Goal: Manage account settings

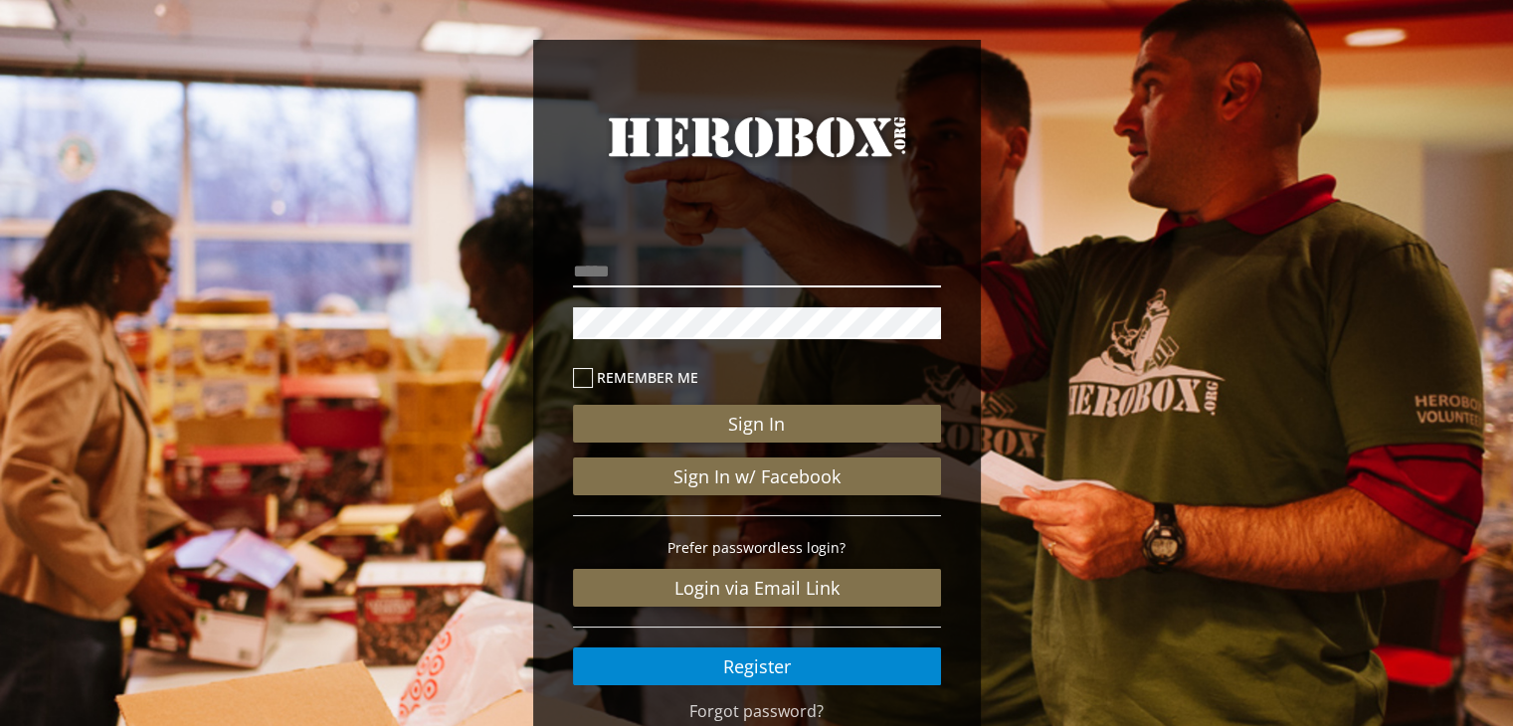
click at [648, 276] on input "email" at bounding box center [757, 272] width 368 height 32
type input "**********"
click at [573, 405] on button "Sign In" at bounding box center [757, 424] width 368 height 38
click at [1317, 182] on div "**********" at bounding box center [756, 411] width 1513 height 822
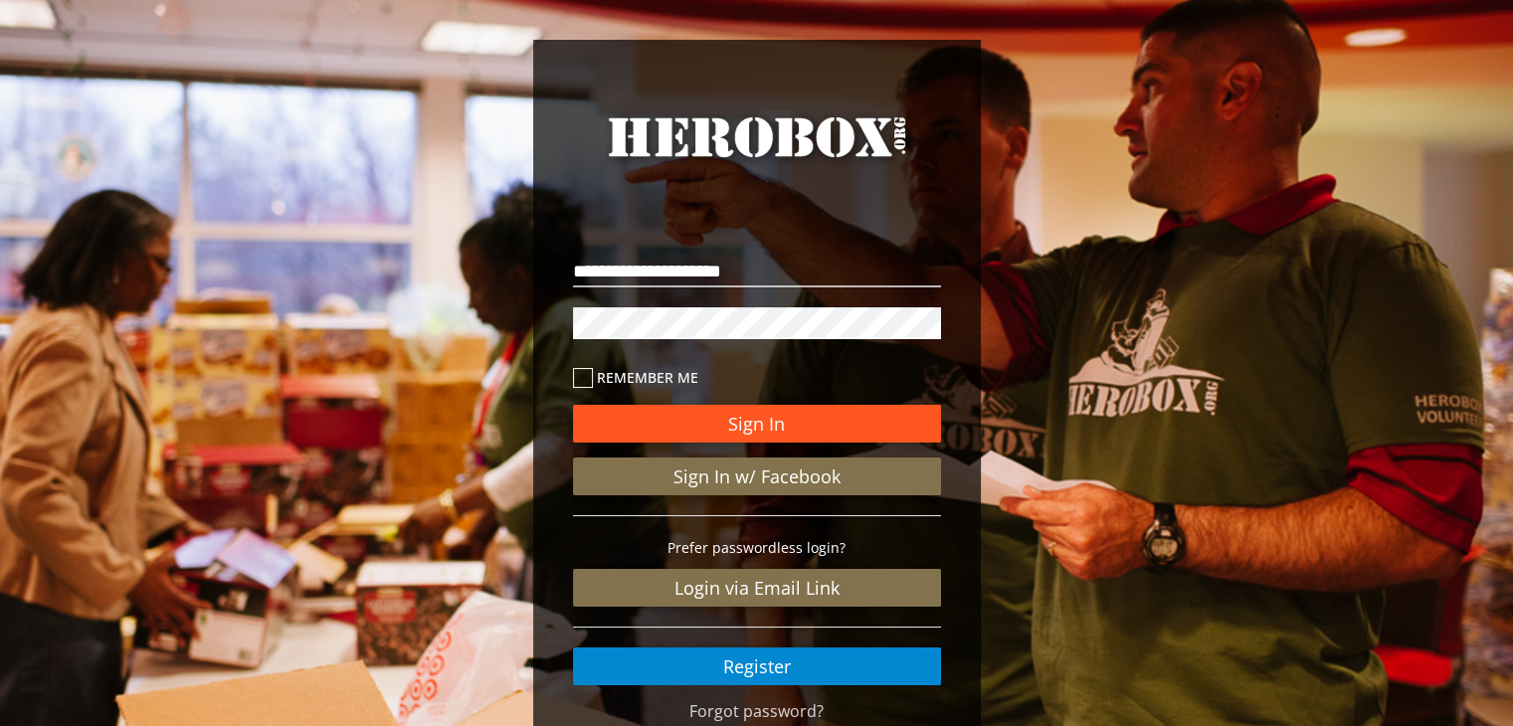
click at [671, 426] on button "Sign In" at bounding box center [757, 424] width 368 height 38
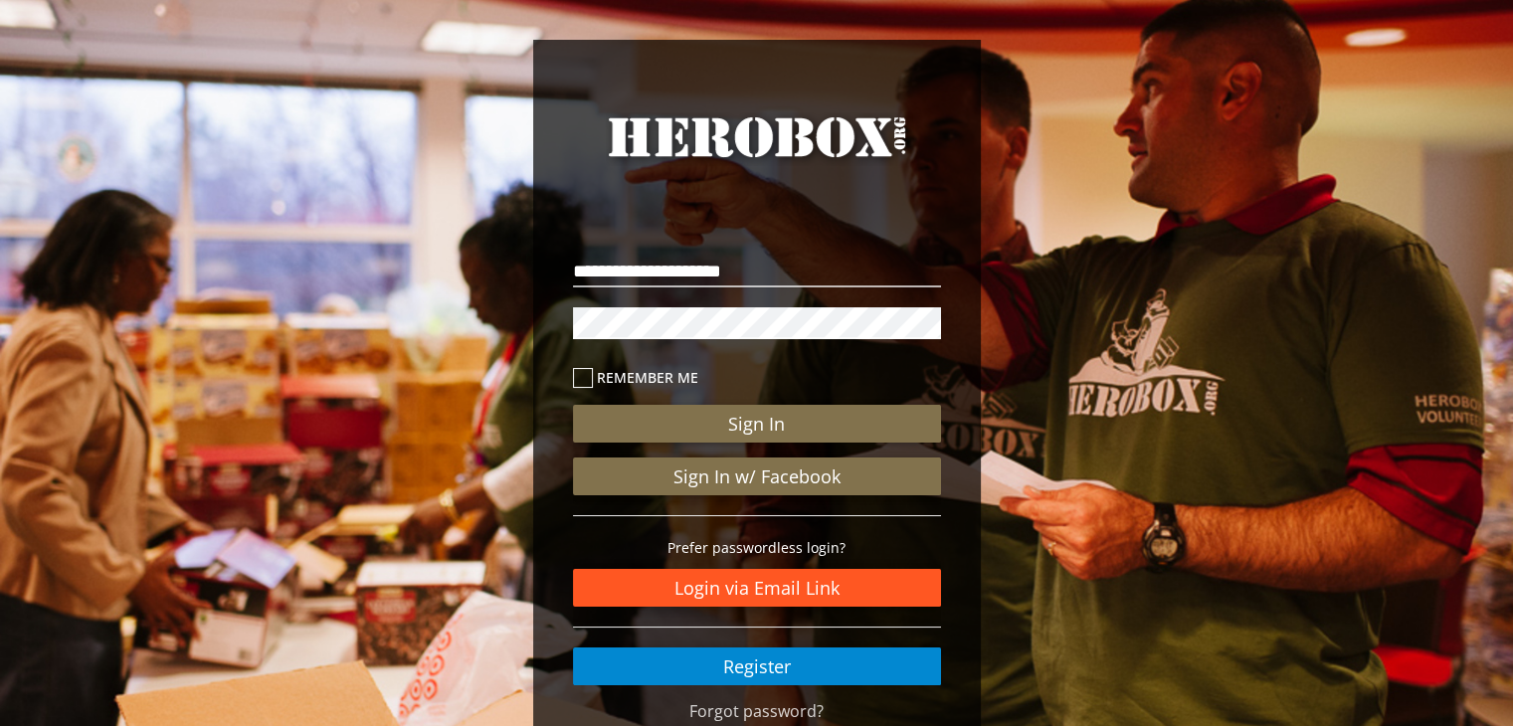
click at [738, 595] on link "Login via Email Link" at bounding box center [757, 588] width 368 height 38
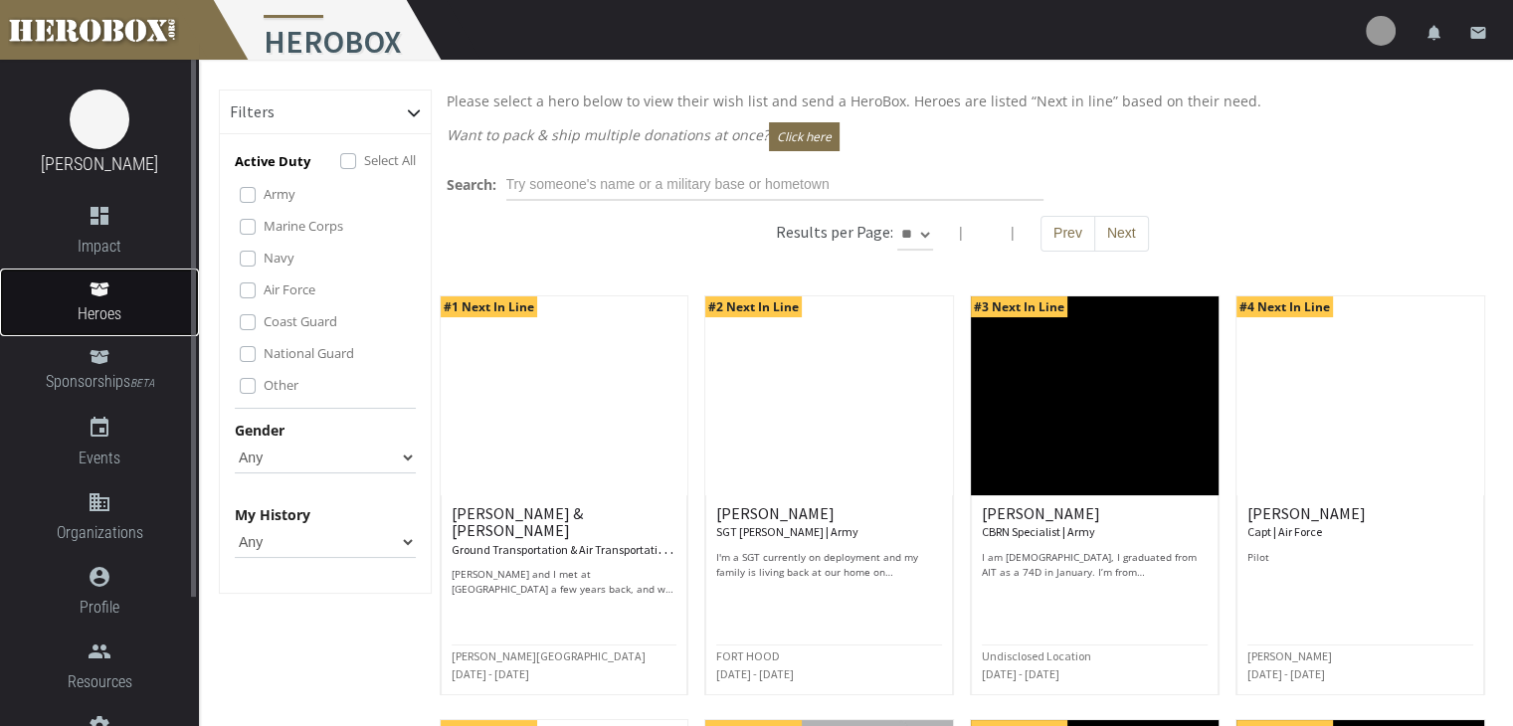
click at [113, 305] on span "Heroes" at bounding box center [99, 313] width 199 height 25
click at [87, 369] on span "Sponsorships BETA" at bounding box center [99, 382] width 199 height 27
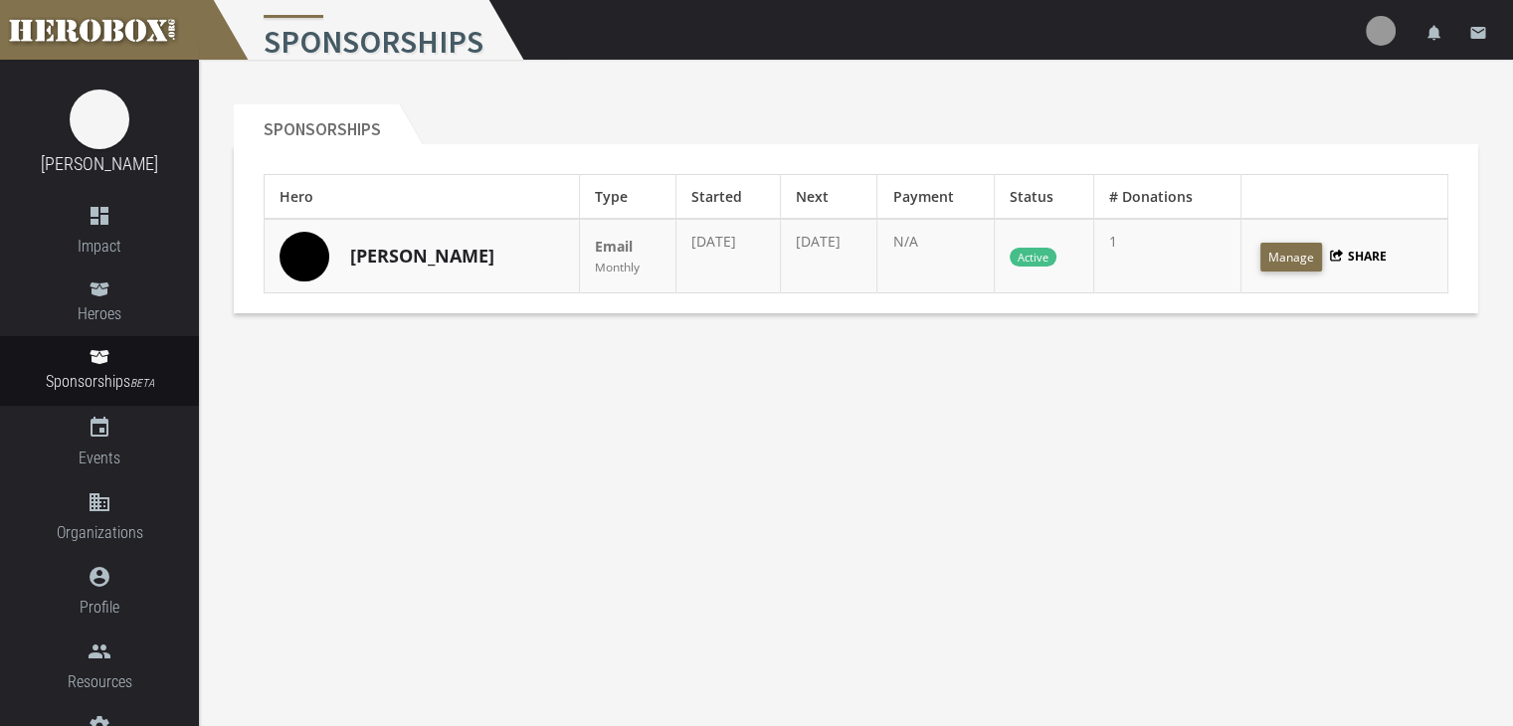
click at [1152, 244] on td "1" at bounding box center [1167, 256] width 146 height 75
click at [1293, 252] on button "Manage" at bounding box center [1291, 257] width 62 height 29
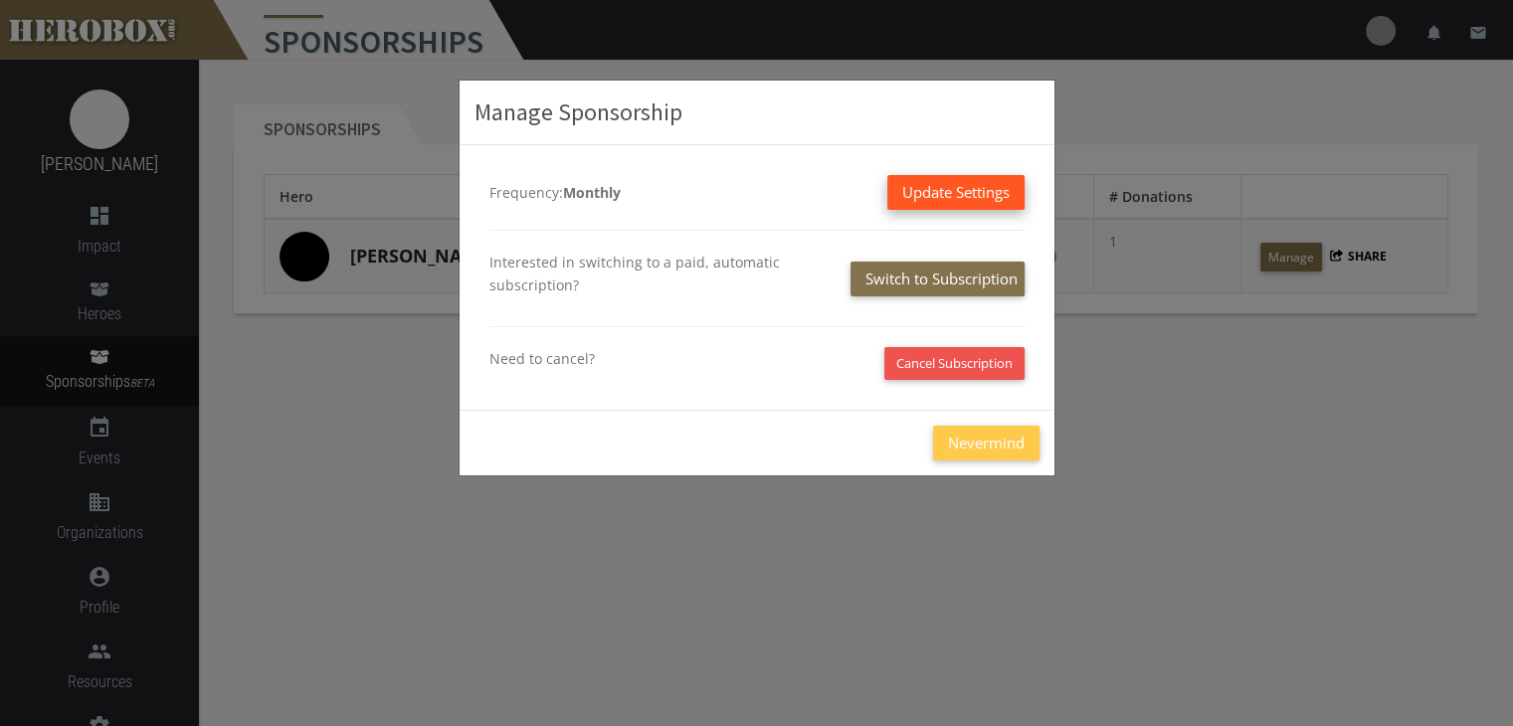
click at [950, 183] on button "Update Settings" at bounding box center [955, 192] width 137 height 35
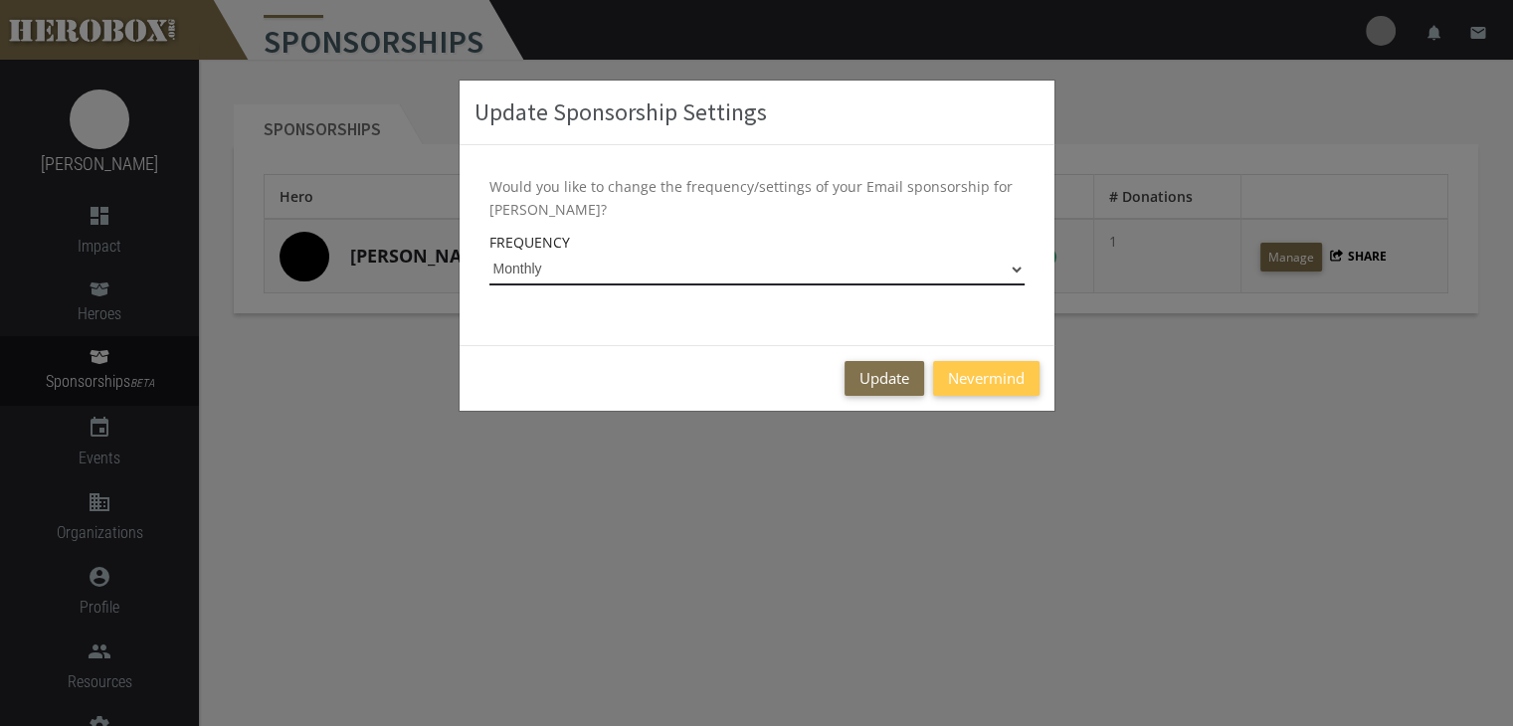
click at [1018, 265] on select "Monthly Every 2 Months Quarterly Yearly" at bounding box center [756, 270] width 535 height 32
select select "Yearly"
click at [489, 254] on select "Monthly Every 2 Months Quarterly Yearly" at bounding box center [756, 270] width 535 height 32
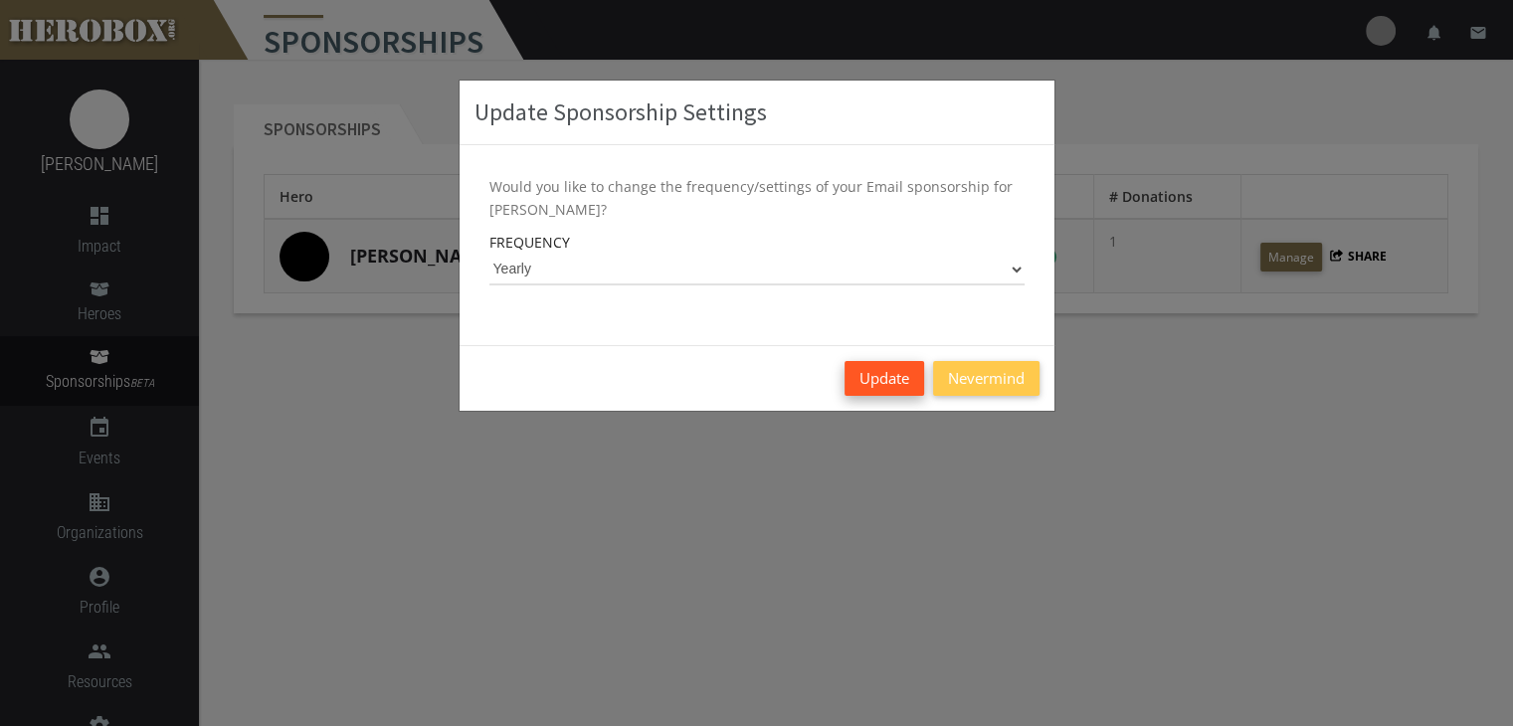
click at [874, 380] on button "Update" at bounding box center [884, 378] width 80 height 35
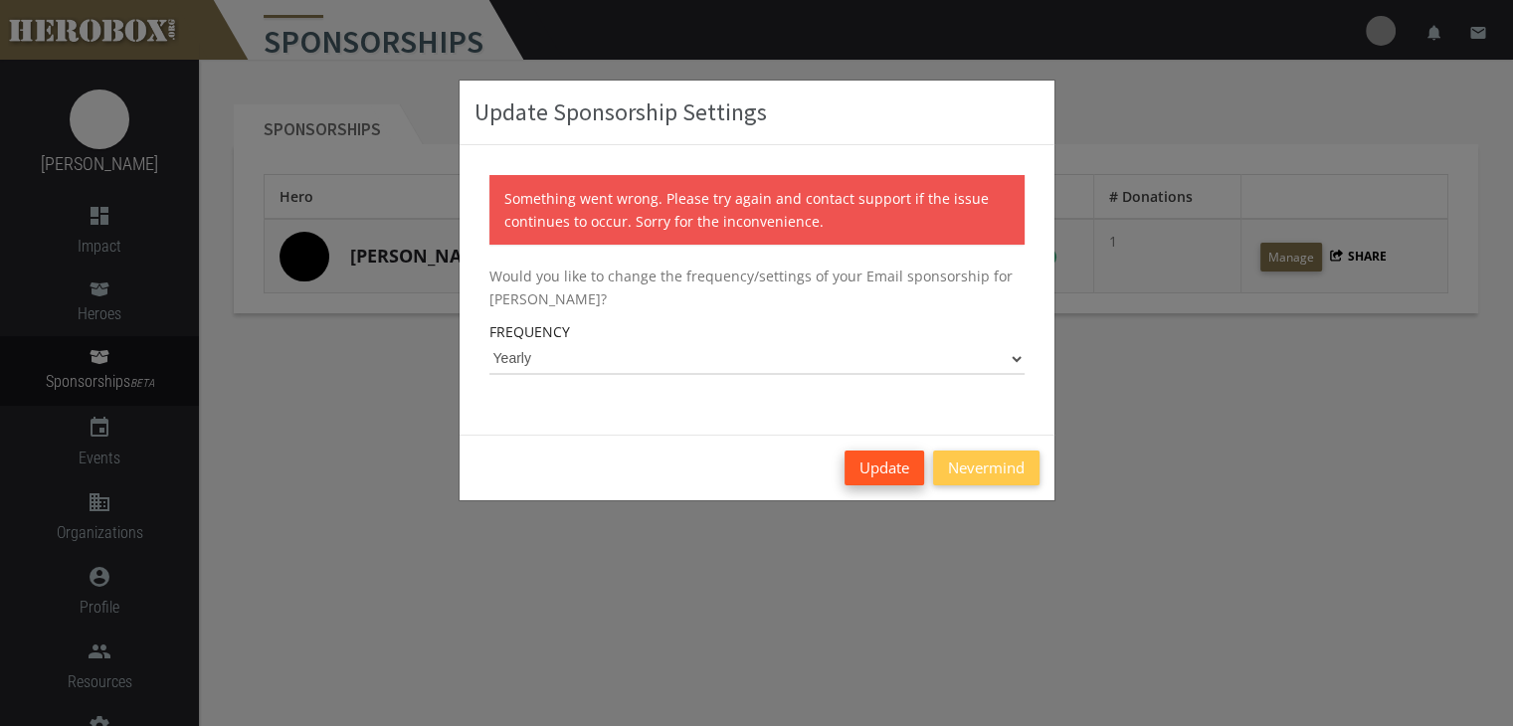
click at [890, 464] on button "Update" at bounding box center [884, 467] width 80 height 35
click at [899, 468] on button "Update" at bounding box center [884, 467] width 80 height 35
click at [987, 474] on button "Nevermind" at bounding box center [986, 467] width 106 height 35
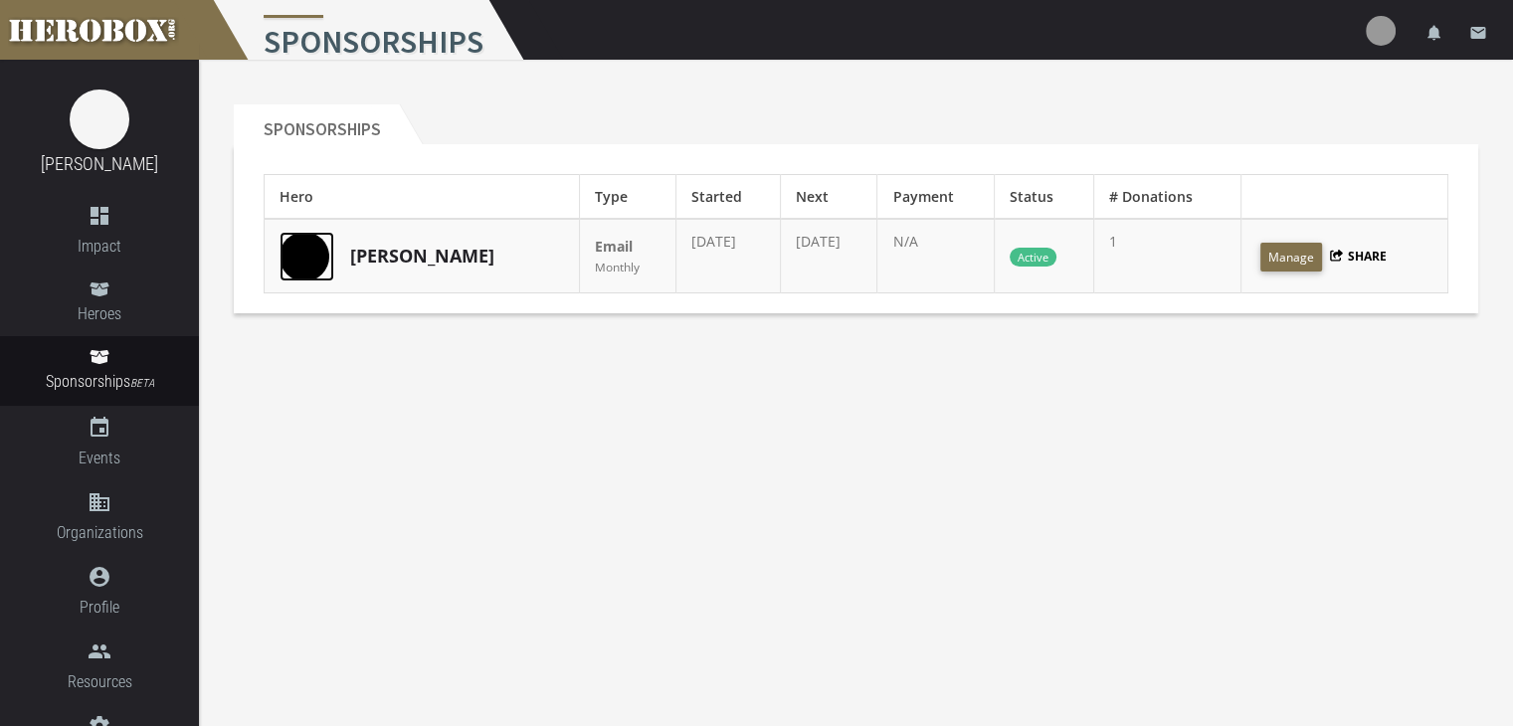
click at [310, 268] on img at bounding box center [304, 257] width 50 height 50
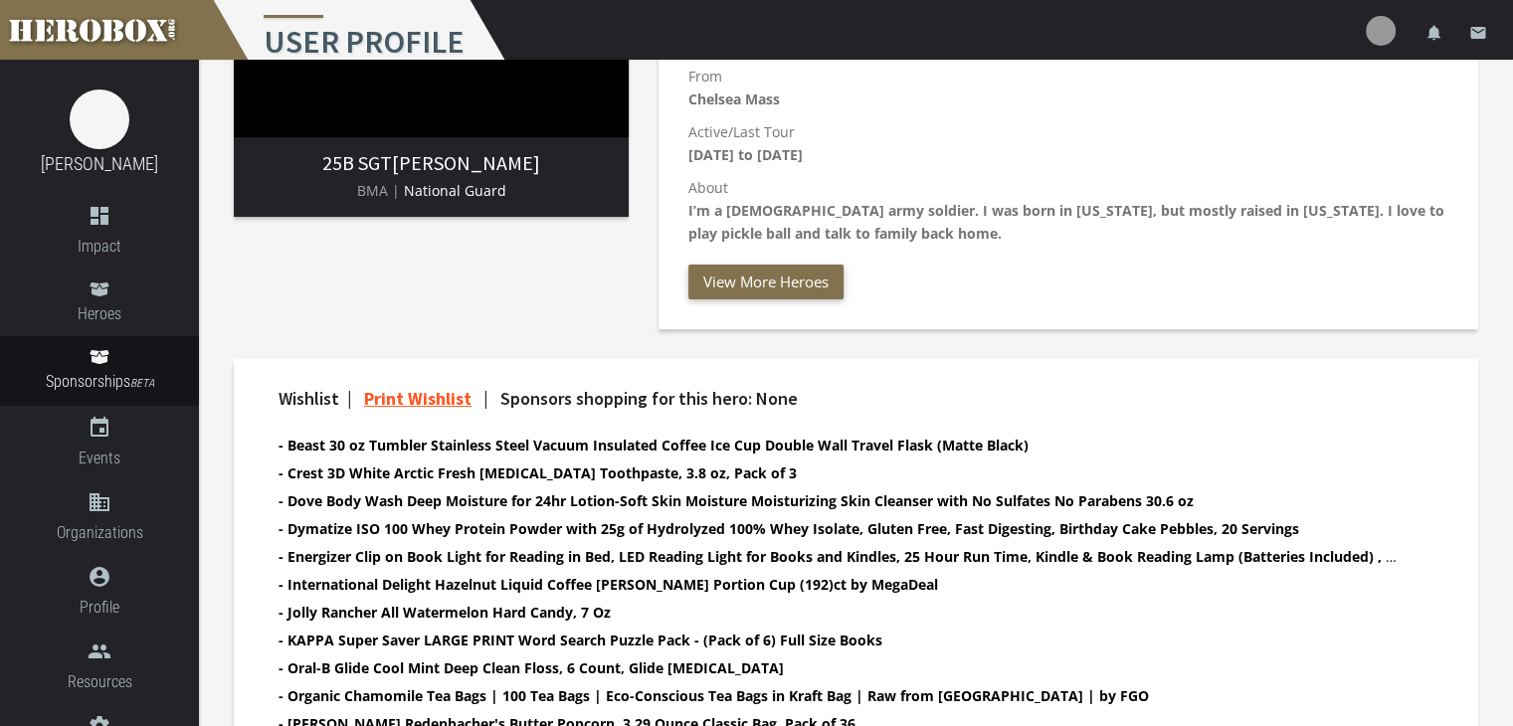
scroll to position [398, 0]
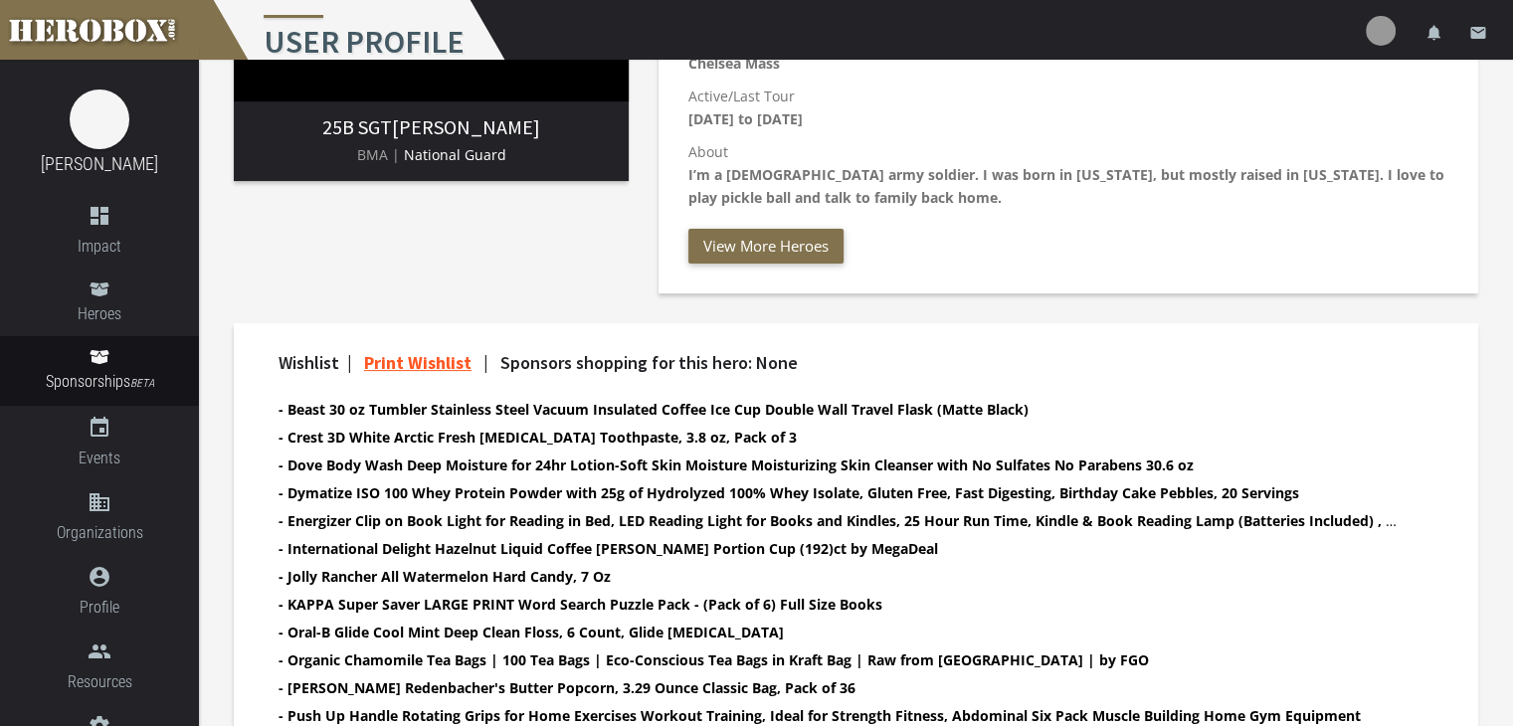
click at [357, 290] on div "25B SGT Julian Rivera BMA | National Guard" at bounding box center [431, 0] width 425 height 617
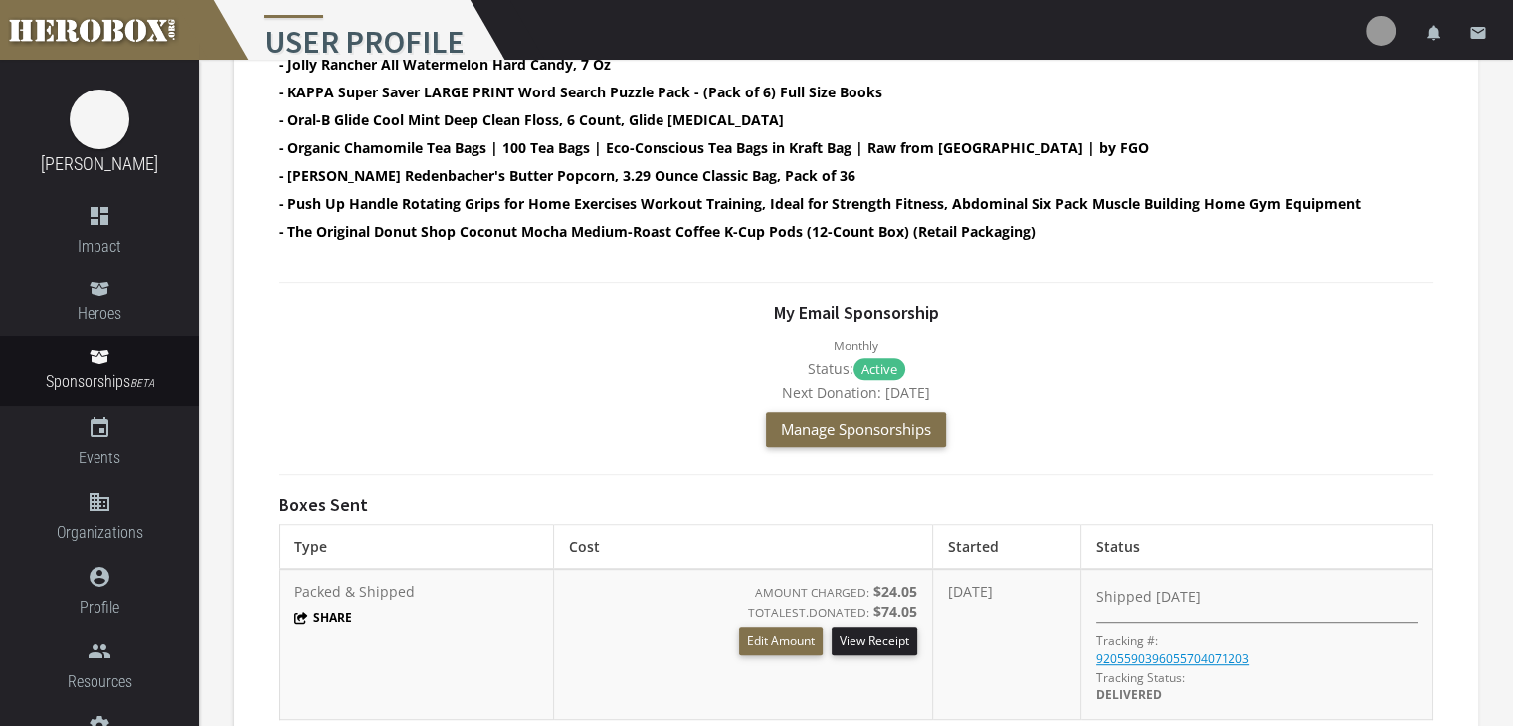
scroll to position [937, 0]
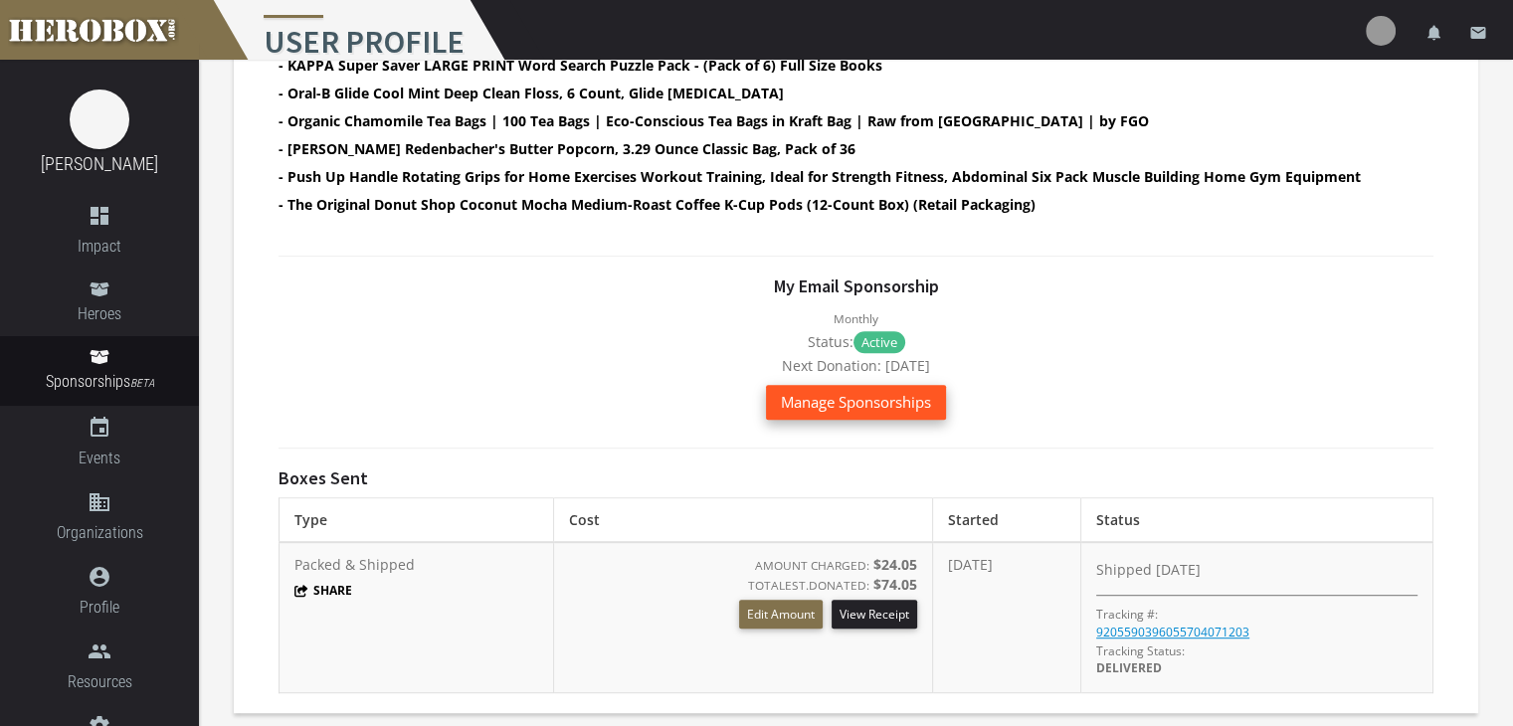
click at [858, 403] on span "Manage Sponsorships" at bounding box center [856, 402] width 150 height 20
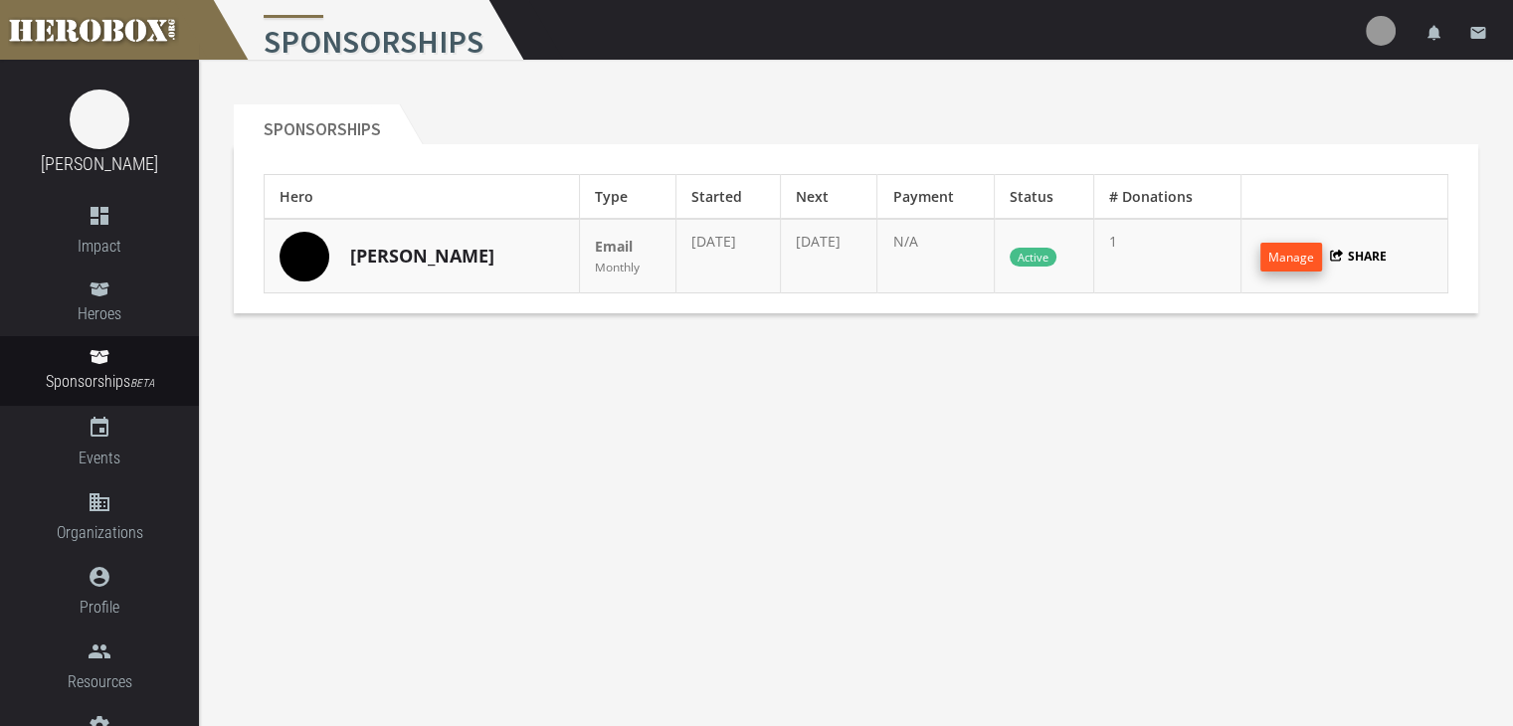
click at [1280, 252] on button "Manage" at bounding box center [1291, 257] width 62 height 29
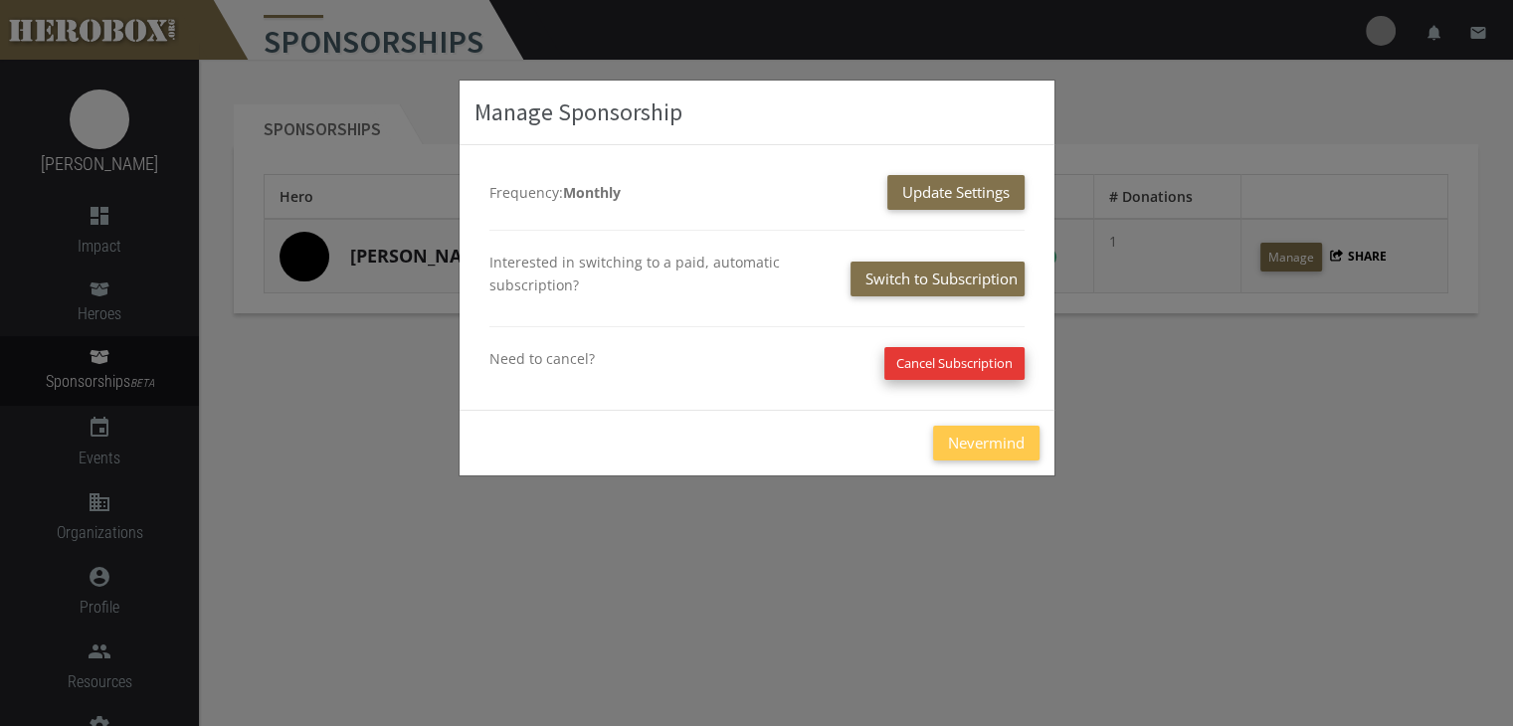
click at [923, 359] on button "Cancel Subscription" at bounding box center [954, 363] width 140 height 33
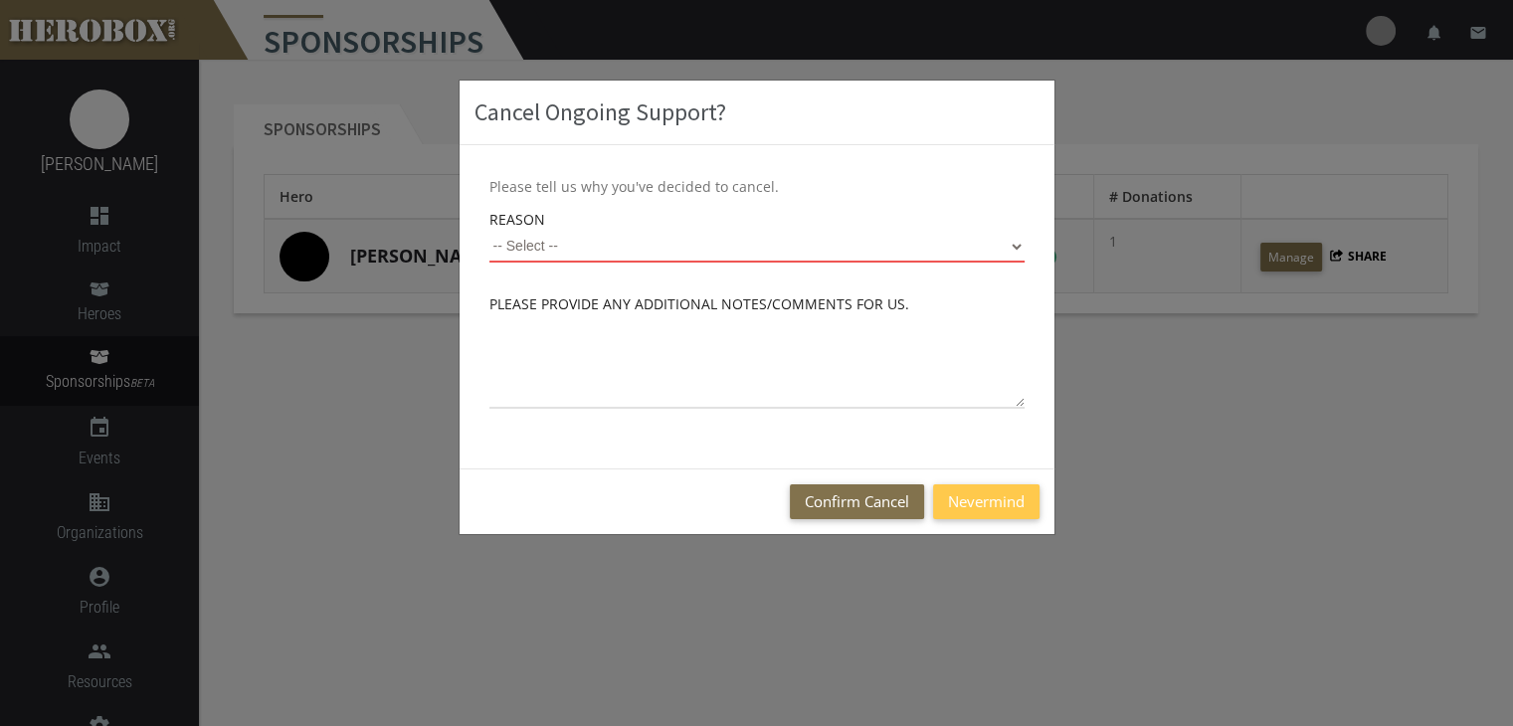
click at [573, 250] on select "-- Select -- On a Budget Started by Mistake Not Enough Time Unhappy with Servic…" at bounding box center [756, 247] width 535 height 32
select select "On a Budget"
click at [489, 231] on select "-- Select -- On a Budget Started by Mistake Not Enough Time Unhappy with Servic…" at bounding box center [756, 247] width 535 height 32
click at [978, 499] on button "Nevermind" at bounding box center [986, 501] width 106 height 35
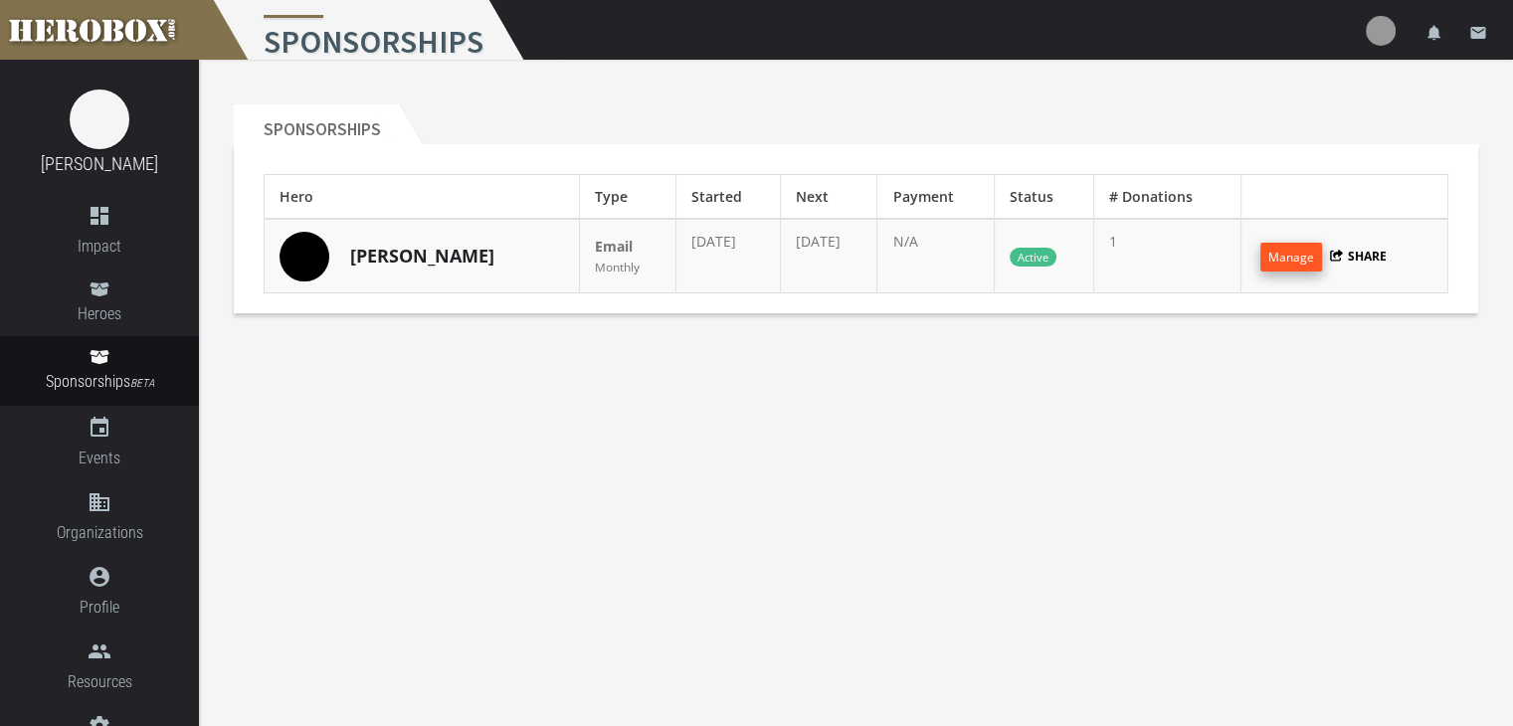
click at [1297, 260] on button "Manage" at bounding box center [1291, 257] width 62 height 29
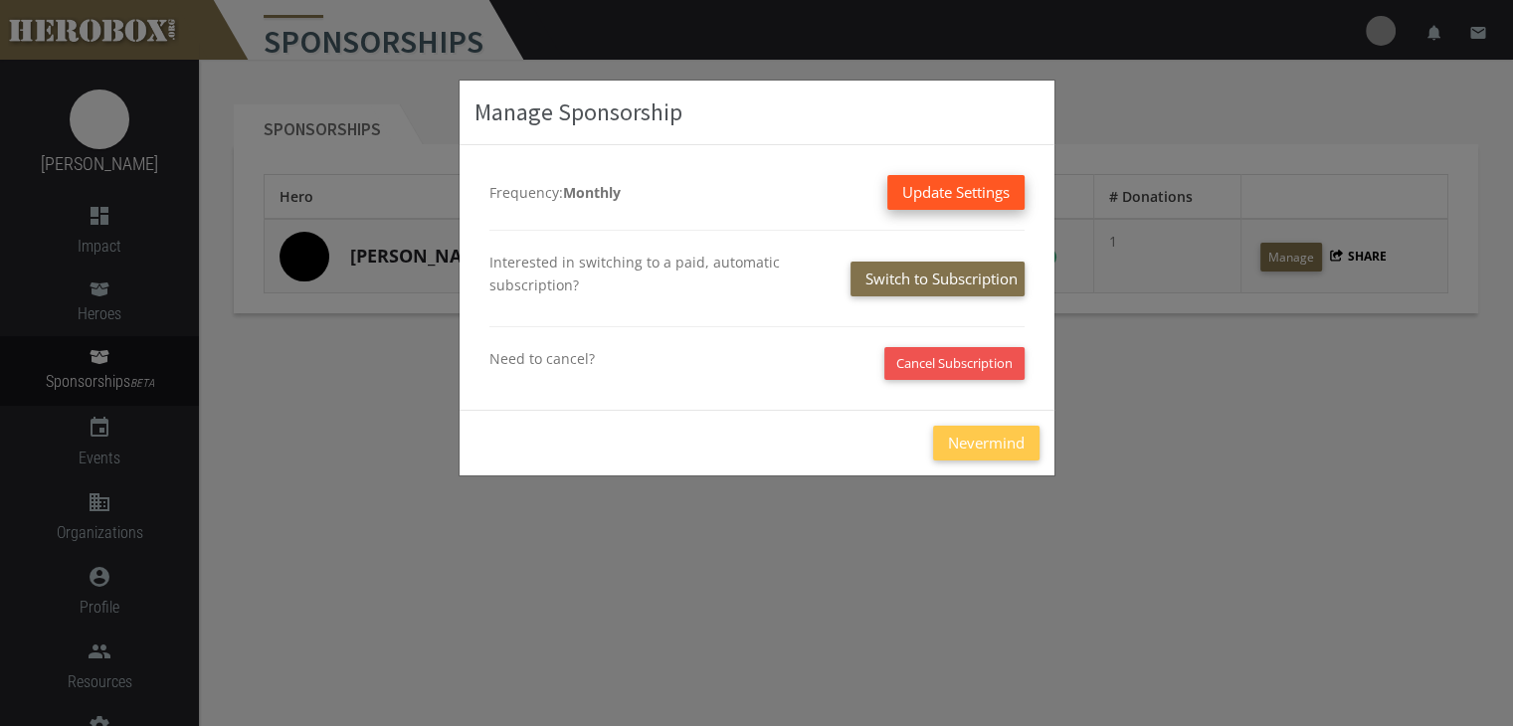
click at [945, 183] on button "Update Settings" at bounding box center [955, 192] width 137 height 35
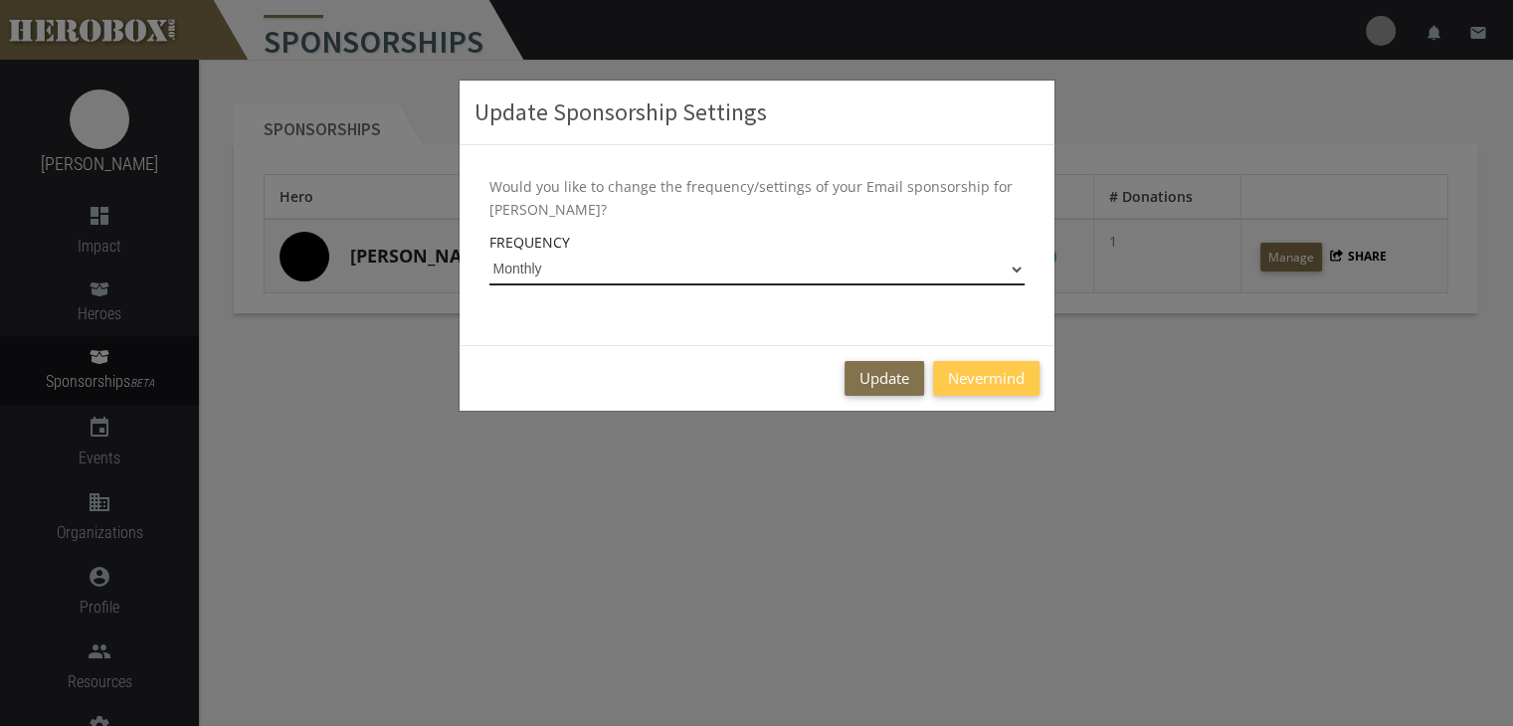
click at [537, 268] on select "Monthly Every 2 Months Quarterly Yearly" at bounding box center [756, 270] width 535 height 32
select select "Yearly"
click at [489, 254] on select "Monthly Every 2 Months Quarterly Yearly" at bounding box center [756, 270] width 535 height 32
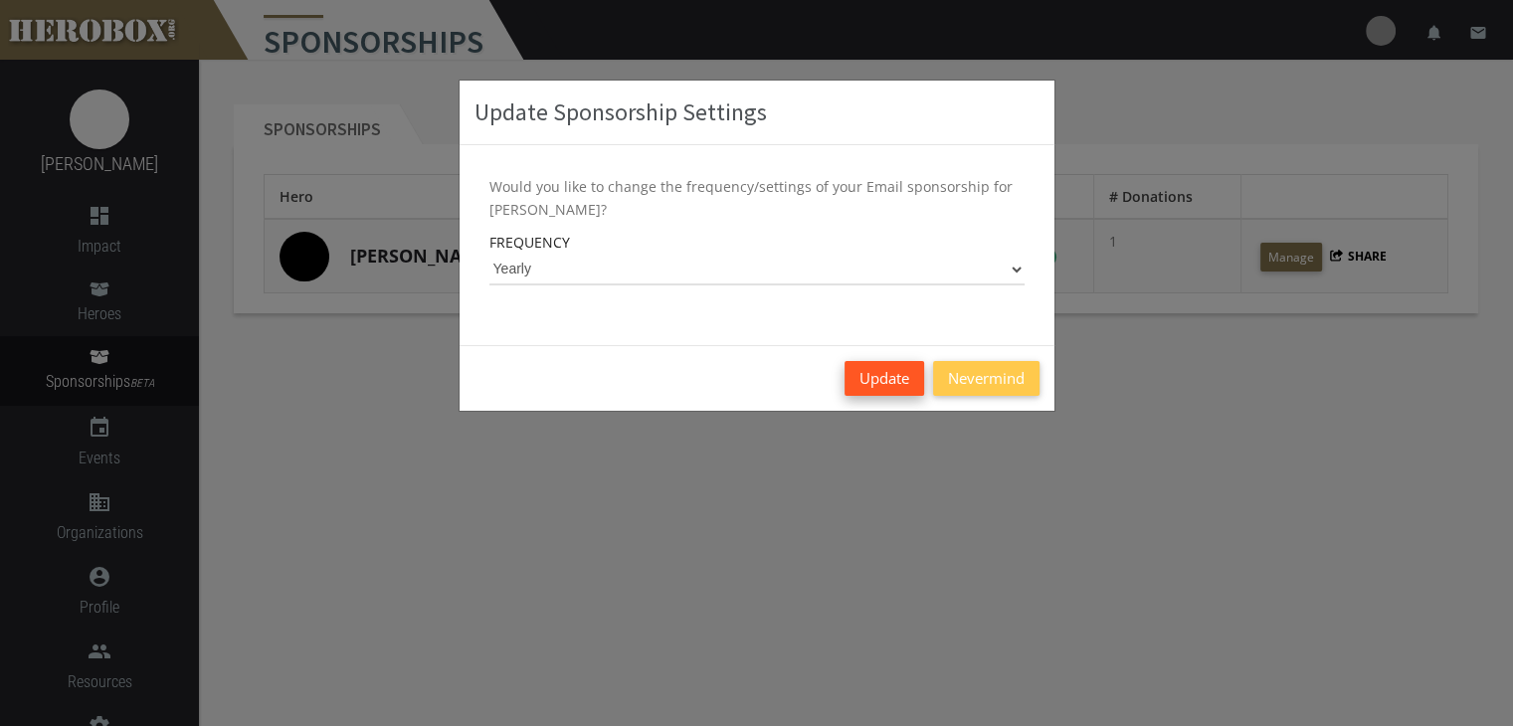
click at [898, 378] on button "Update" at bounding box center [884, 378] width 80 height 35
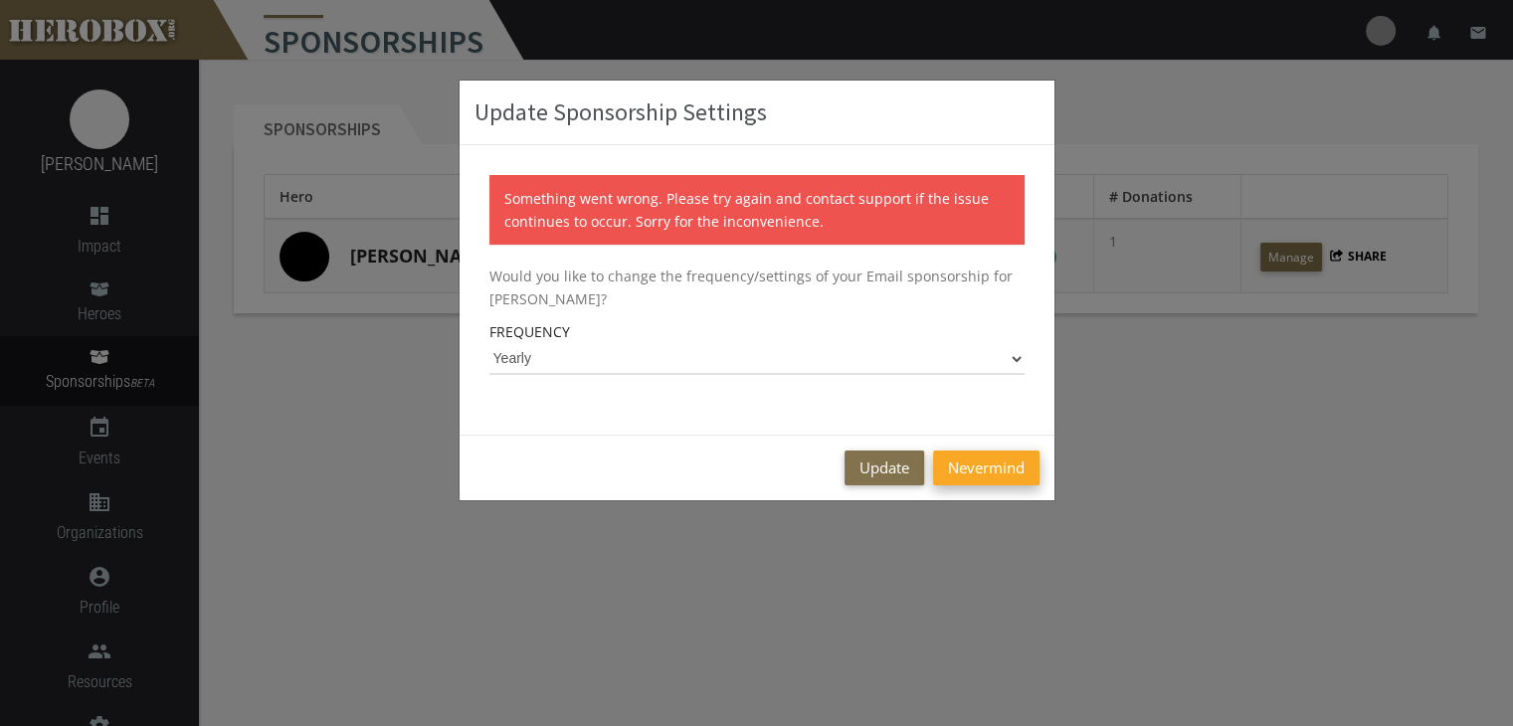
click at [961, 464] on button "Nevermind" at bounding box center [986, 467] width 106 height 35
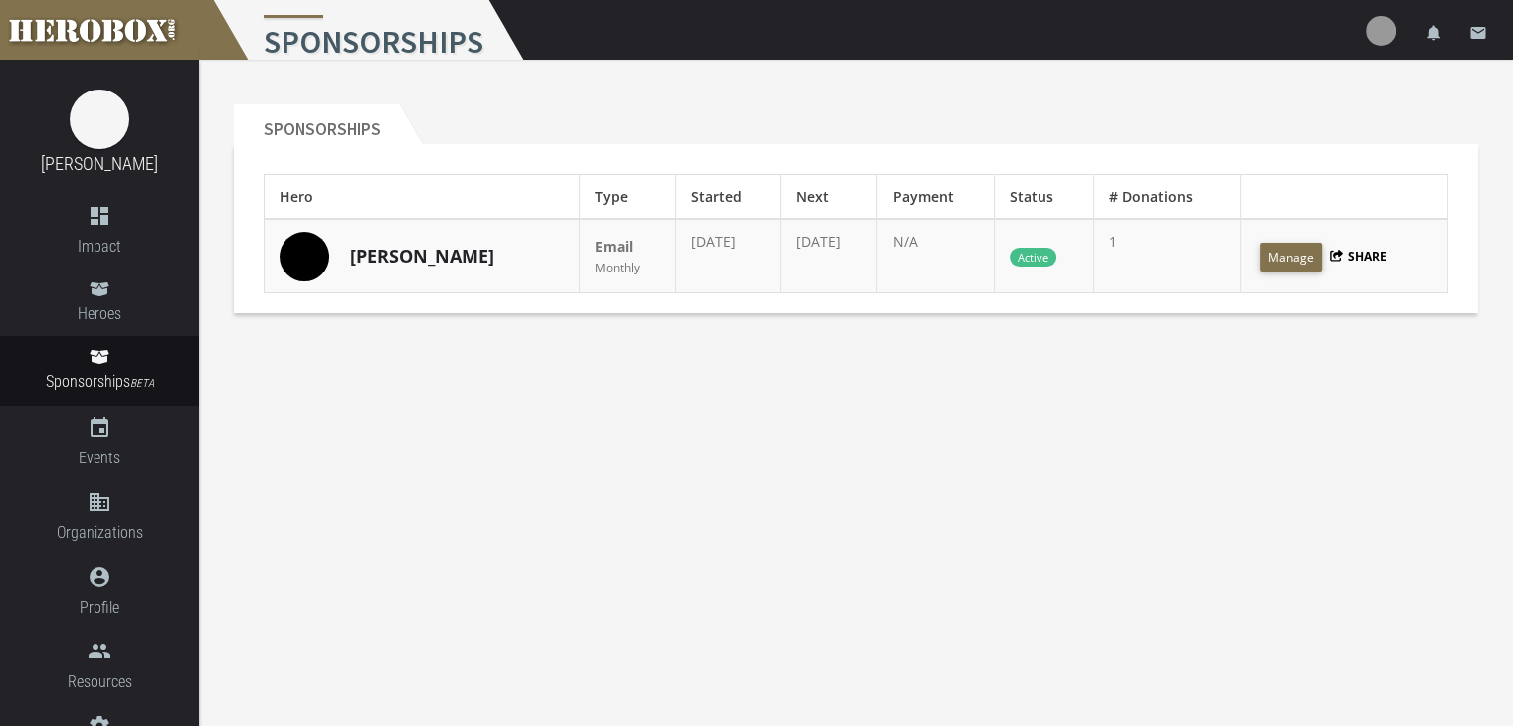
click at [1377, 28] on img at bounding box center [1380, 31] width 30 height 30
click at [1298, 88] on link "settings Settings" at bounding box center [1320, 87] width 179 height 43
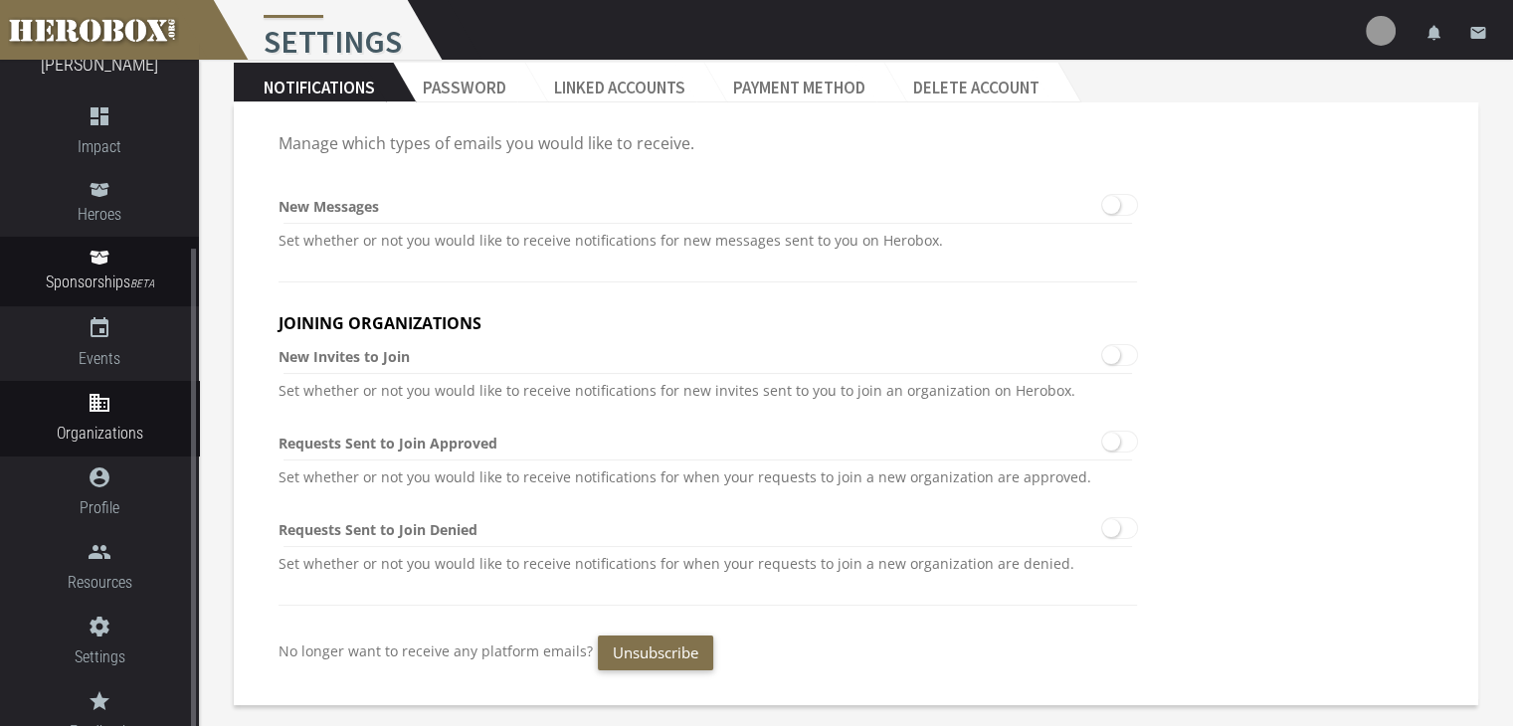
scroll to position [159, 0]
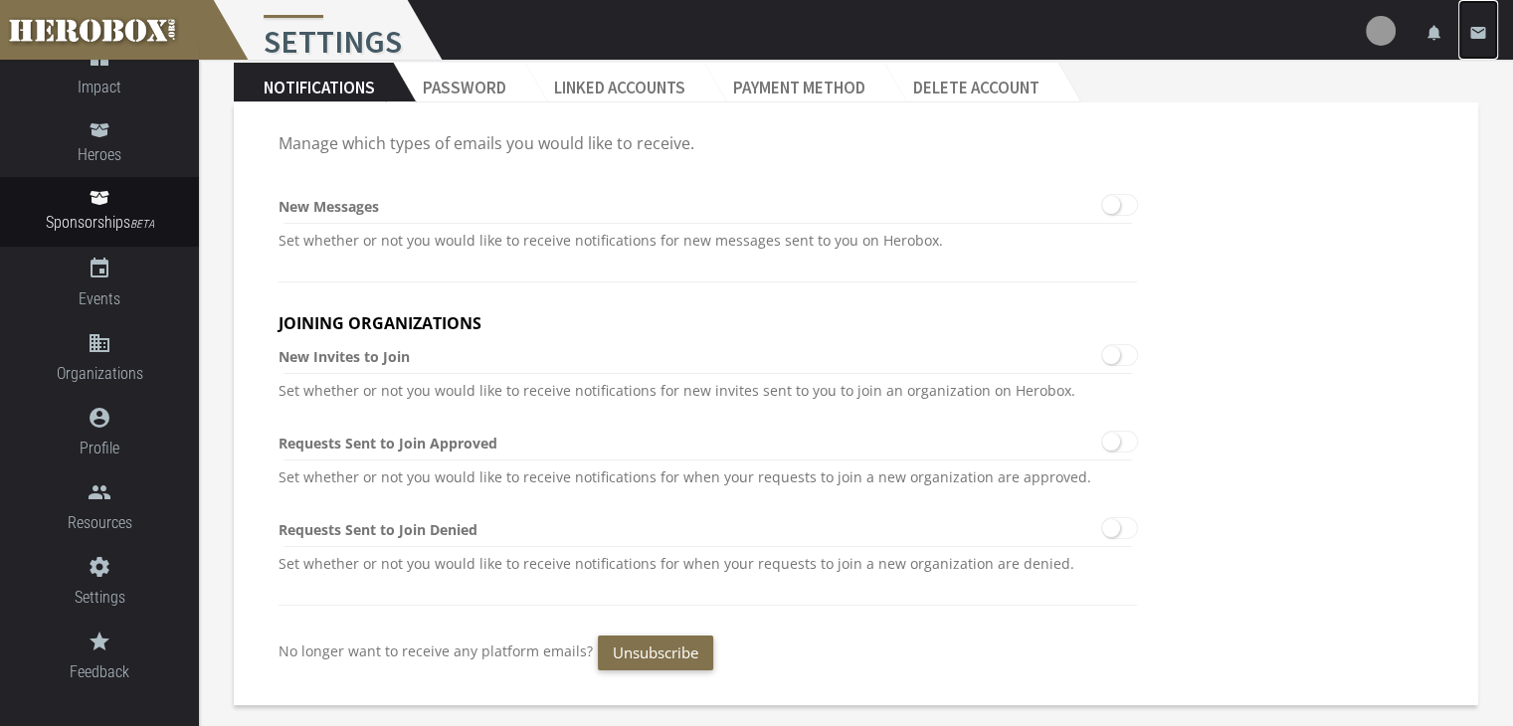
click at [1485, 29] on icon "email" at bounding box center [1478, 33] width 18 height 18
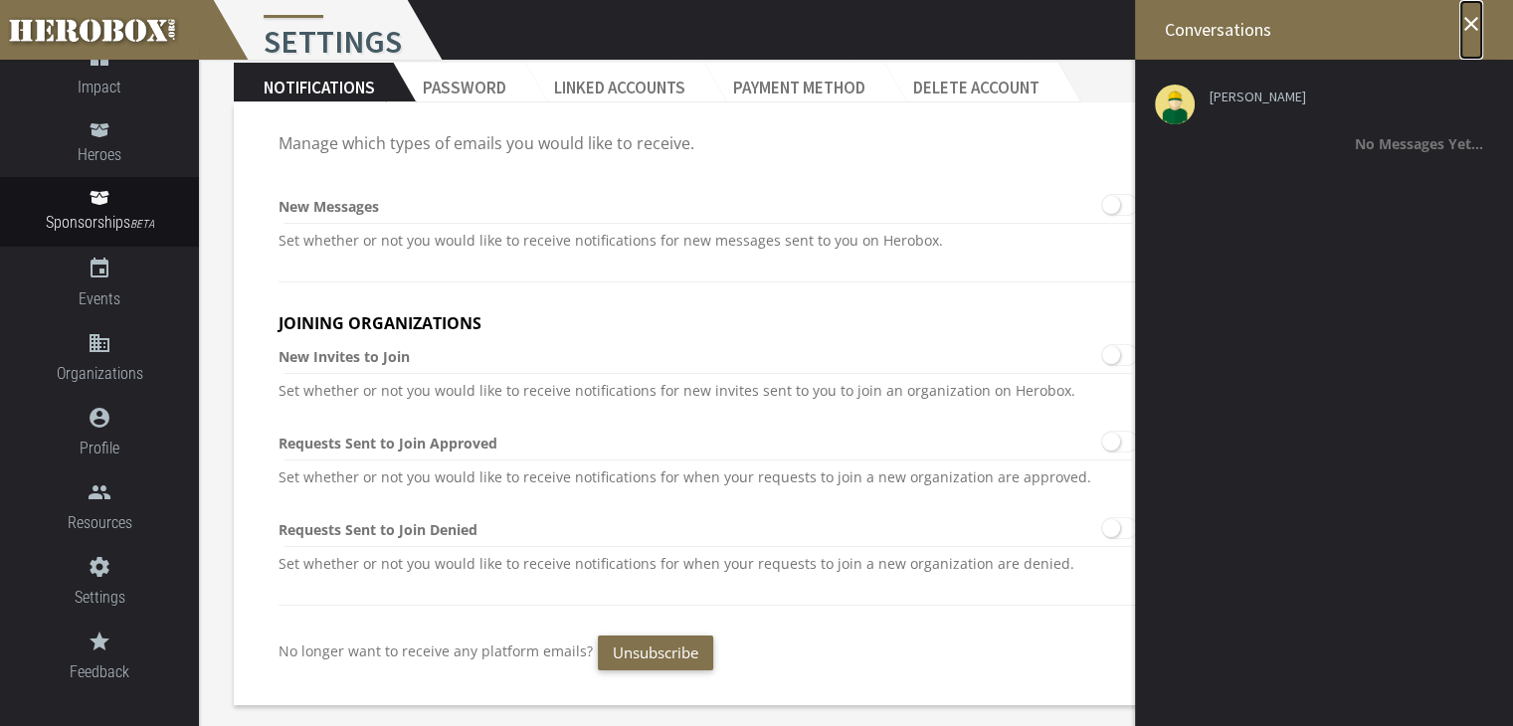
click at [1468, 25] on icon "close" at bounding box center [1471, 24] width 24 height 24
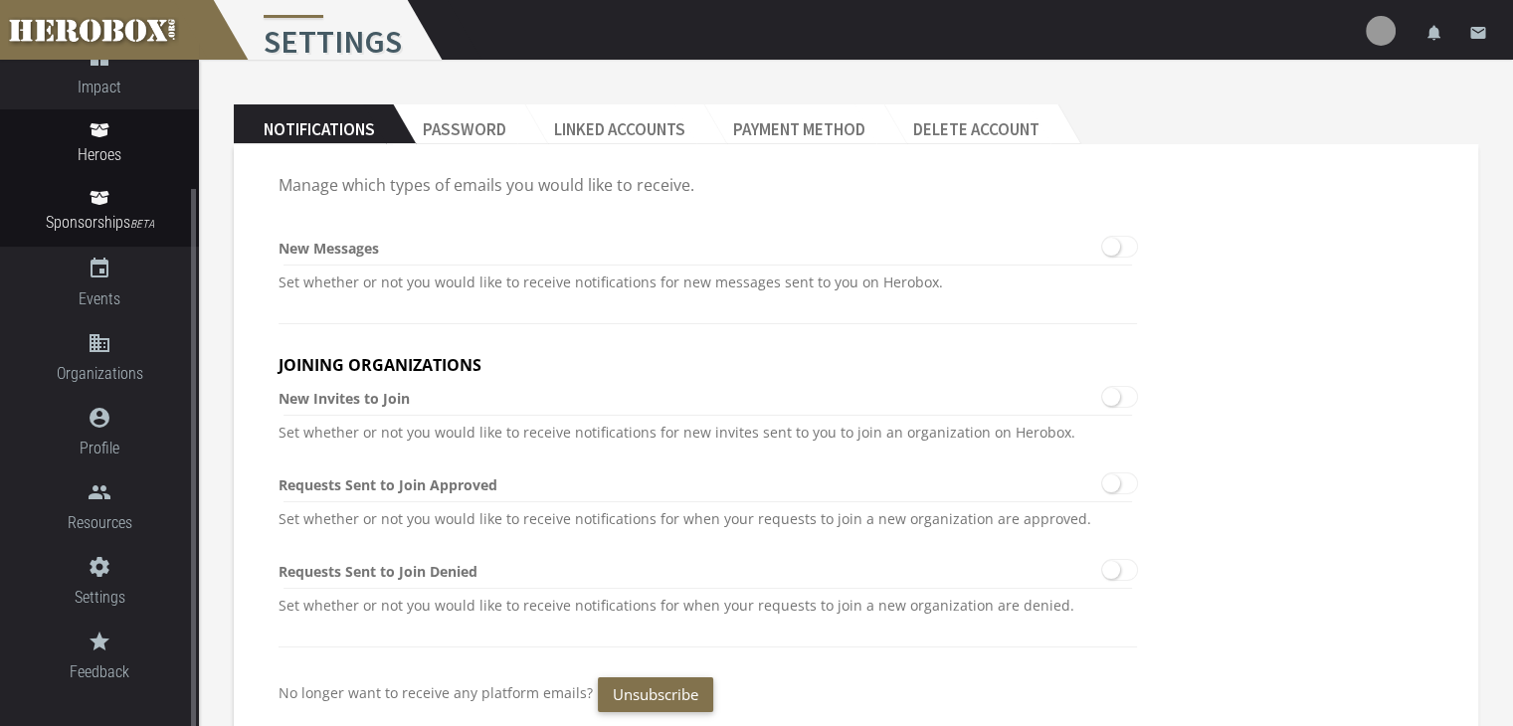
scroll to position [127, 0]
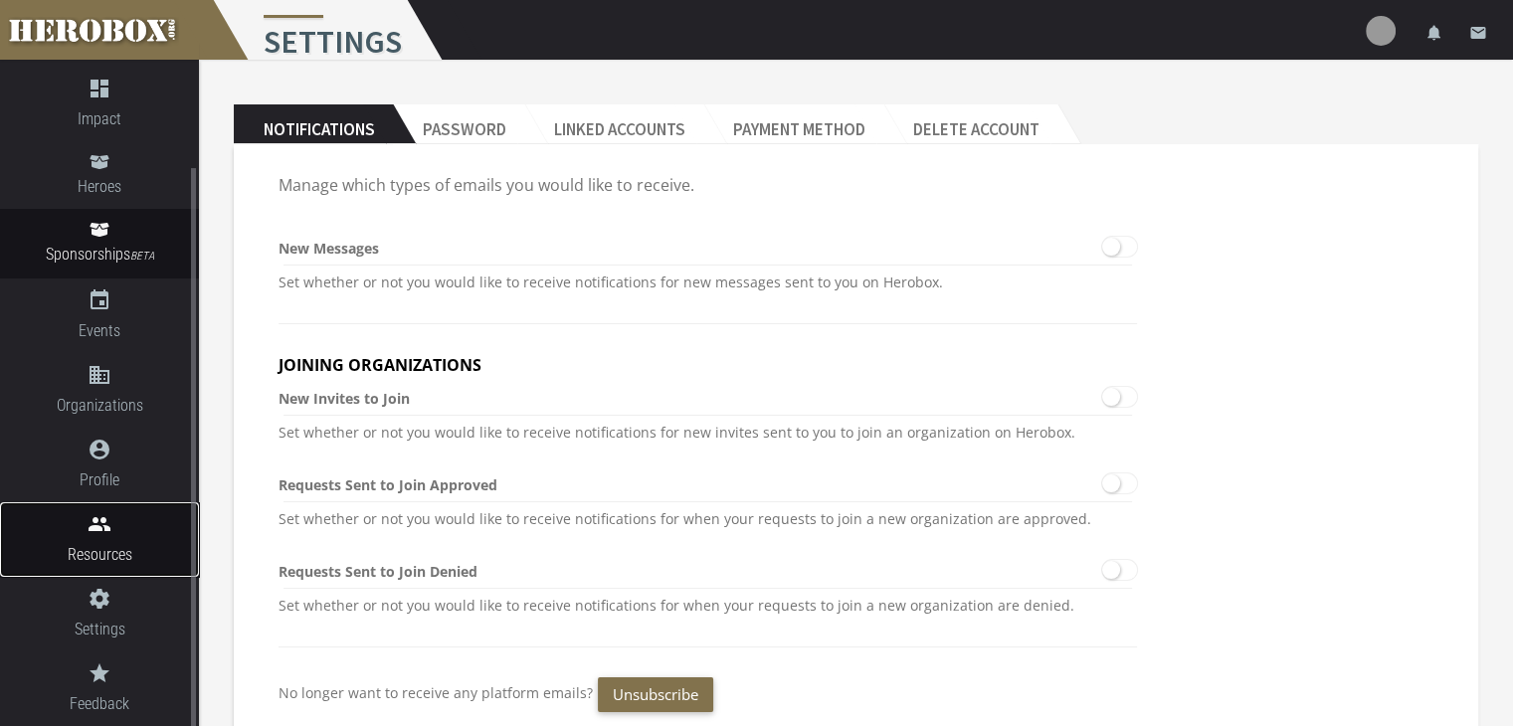
click at [80, 559] on span "Resources" at bounding box center [99, 554] width 199 height 25
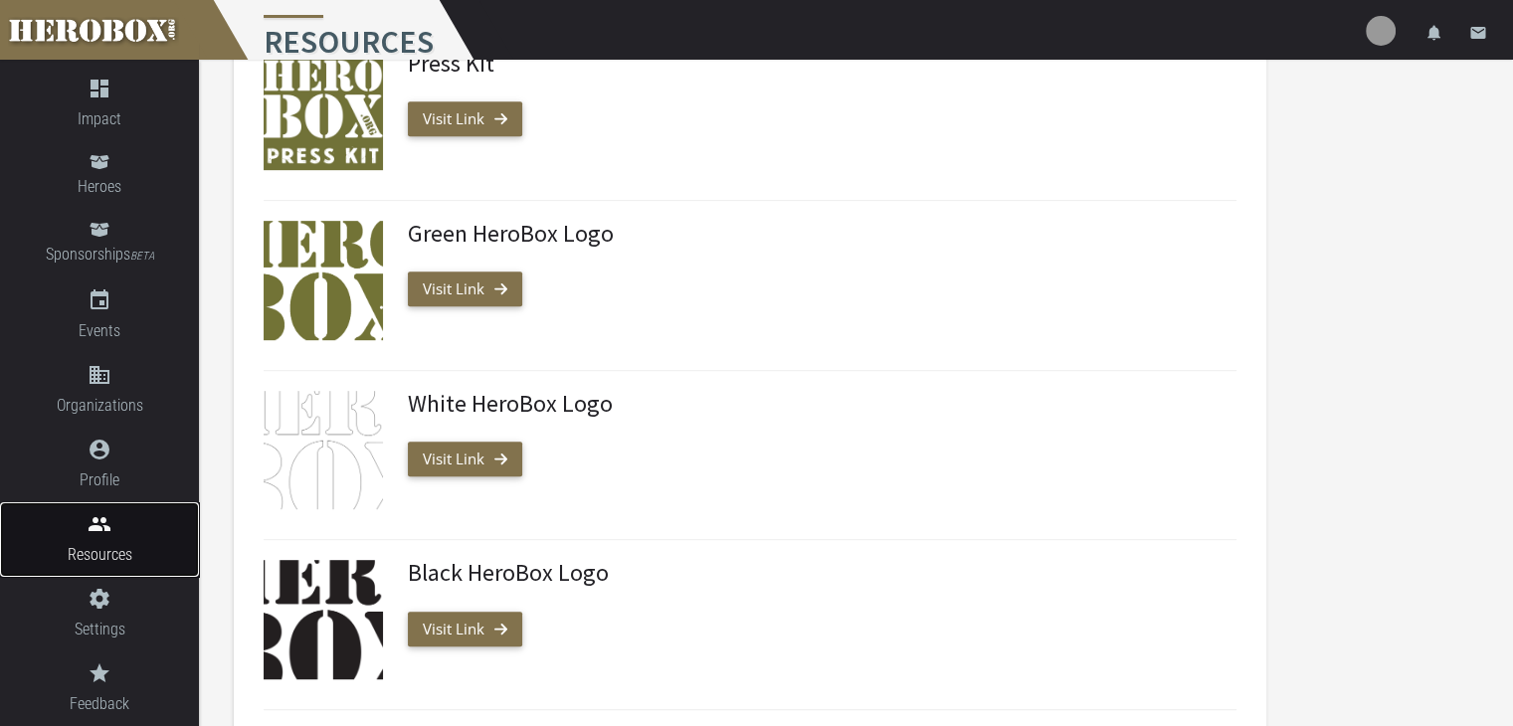
scroll to position [985, 0]
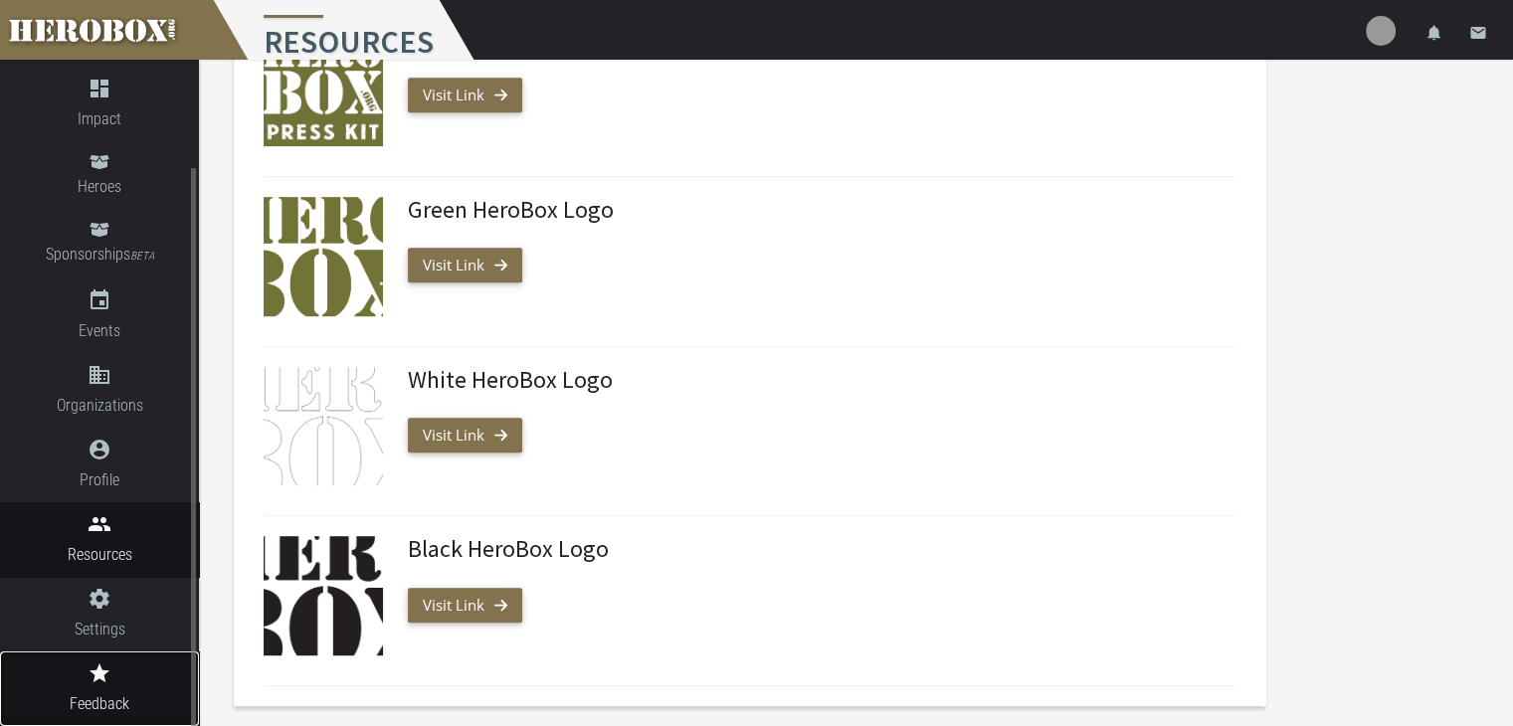
click at [109, 685] on link "grade Feedback" at bounding box center [99, 688] width 199 height 75
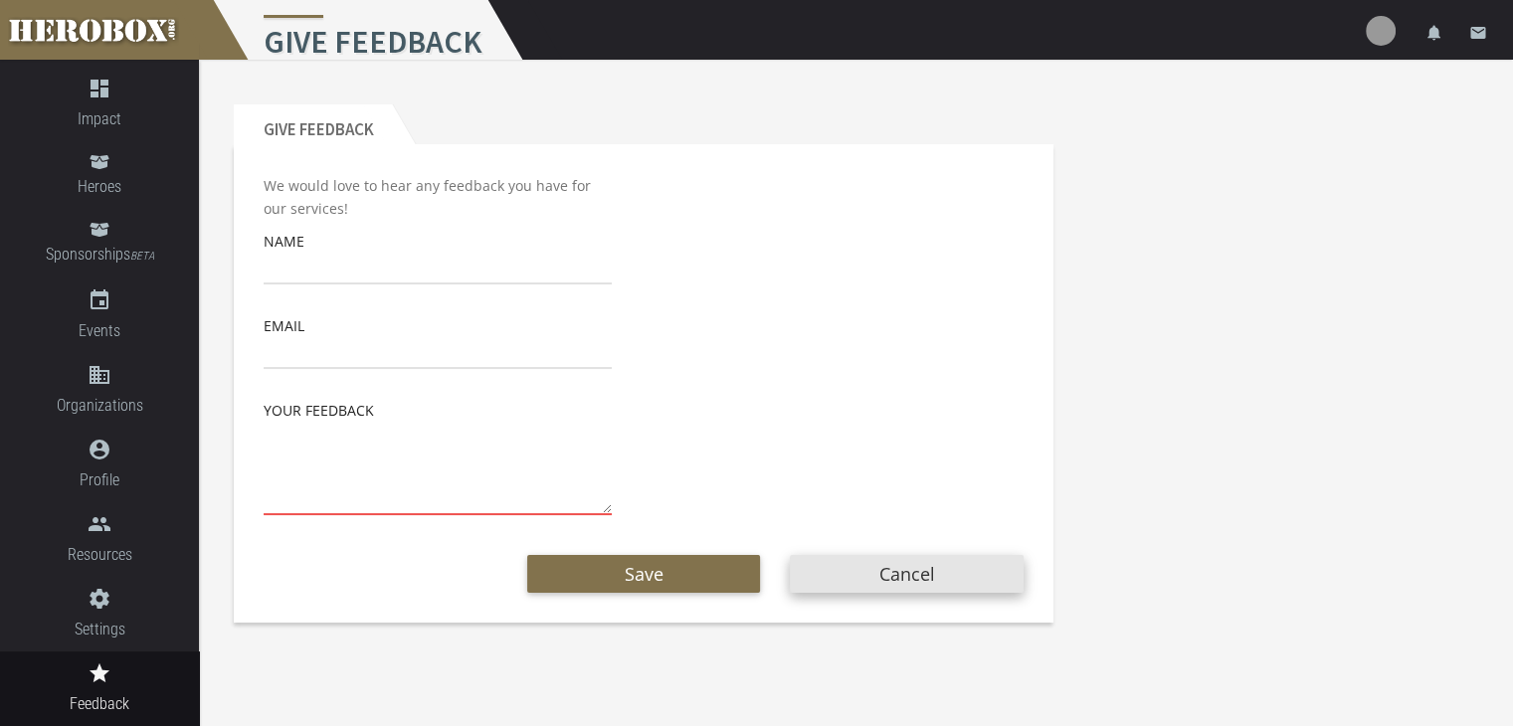
click at [908, 575] on button "Cancel" at bounding box center [907, 574] width 234 height 38
click at [107, 39] on link at bounding box center [99, 30] width 199 height 60
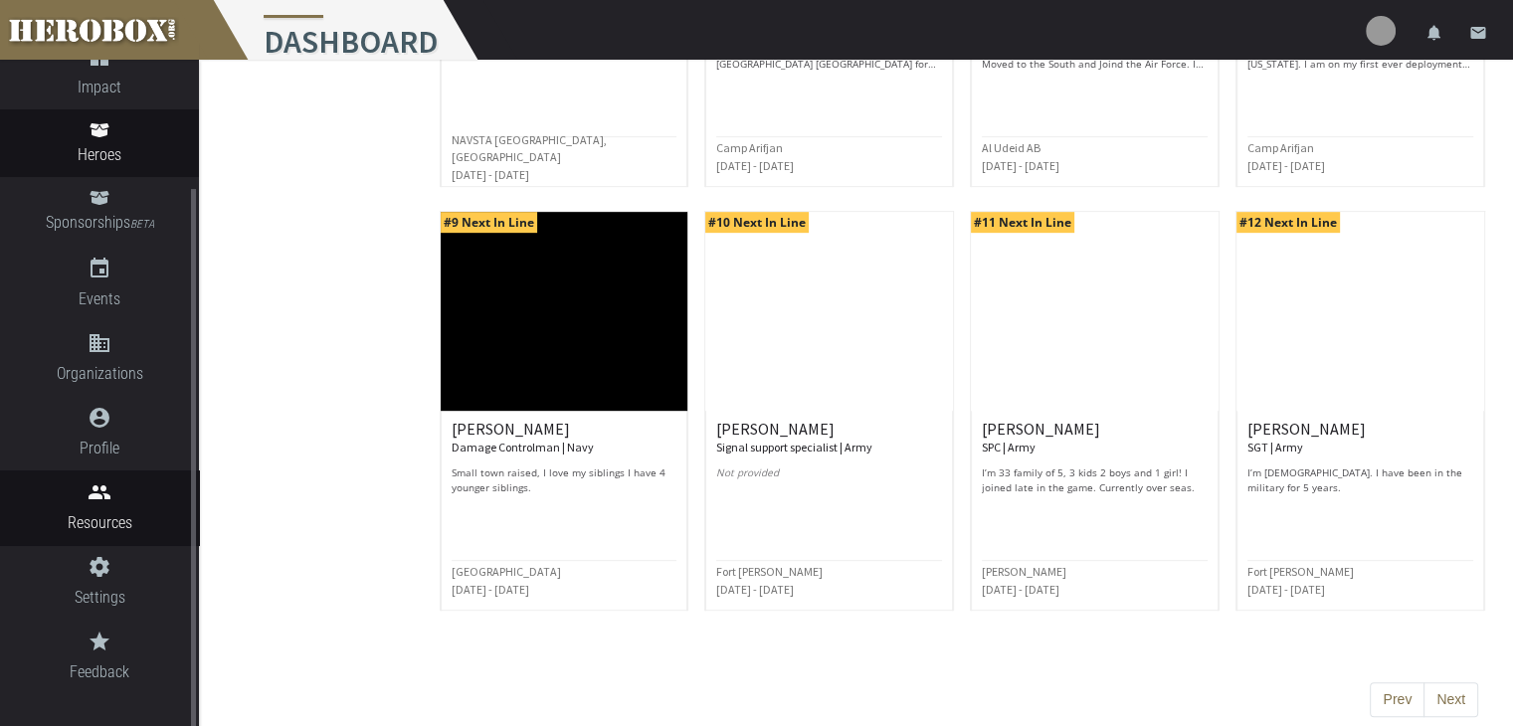
scroll to position [943, 0]
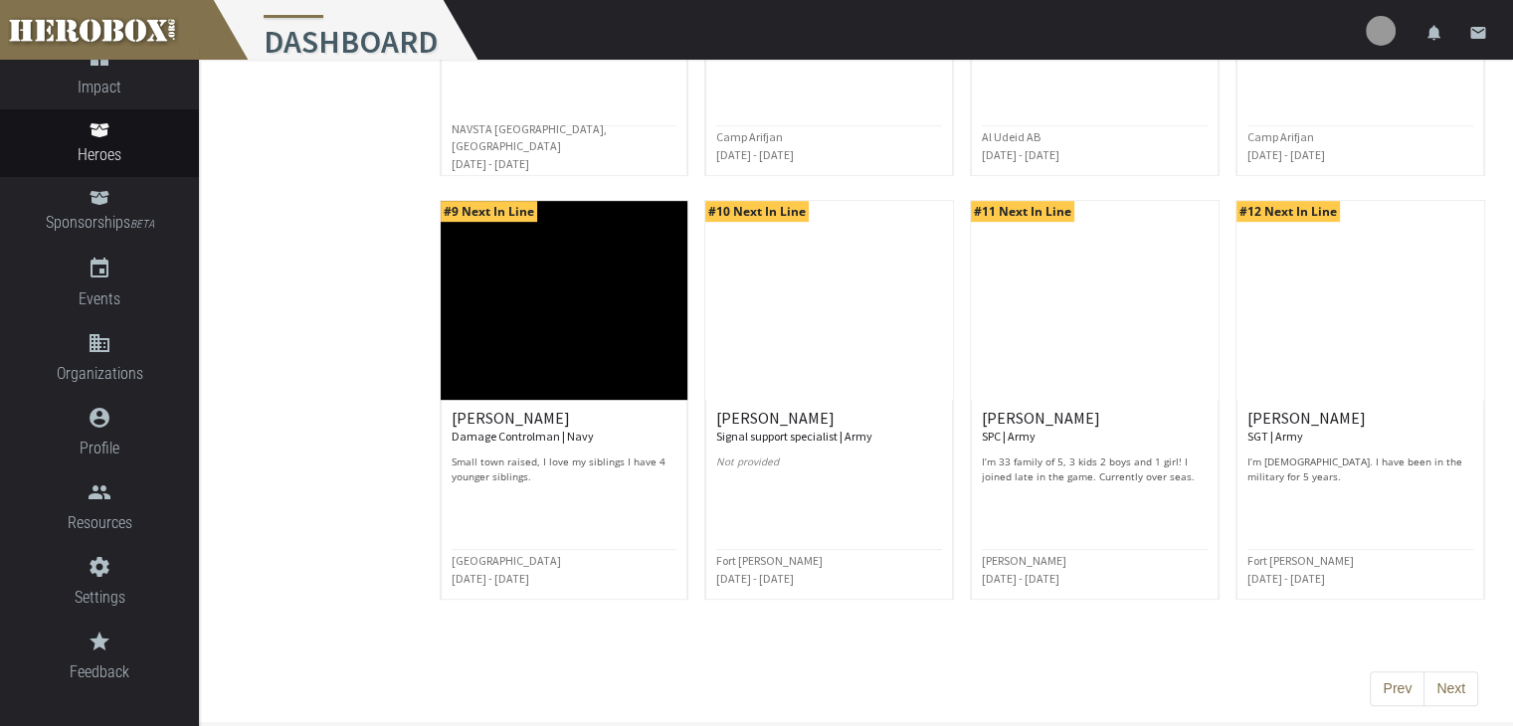
click at [1385, 25] on img at bounding box center [1380, 31] width 30 height 30
click at [1316, 128] on link "lock Logout" at bounding box center [1320, 126] width 179 height 43
